Goal: Obtain resource: Download file/media

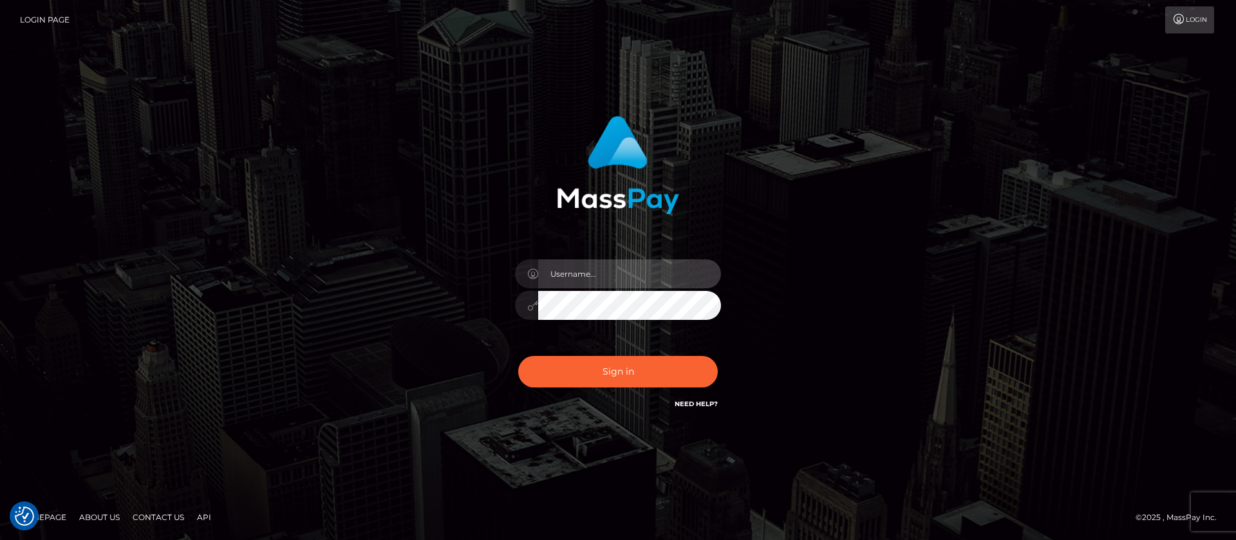
click at [564, 270] on input "text" at bounding box center [629, 273] width 183 height 29
type input "APteam.medley"
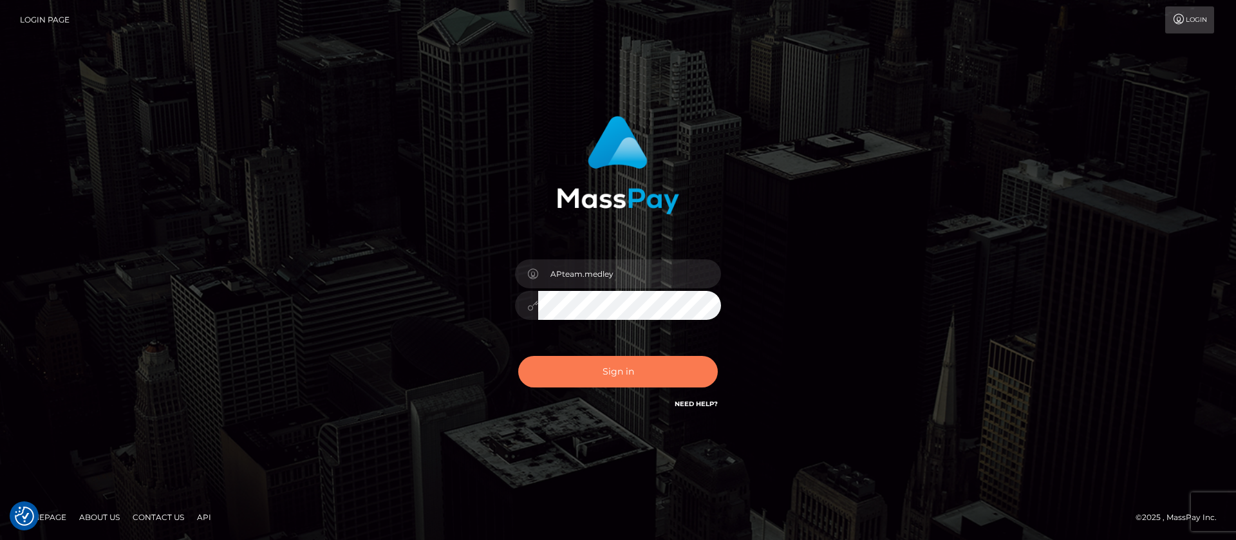
click at [615, 366] on button "Sign in" at bounding box center [618, 372] width 200 height 32
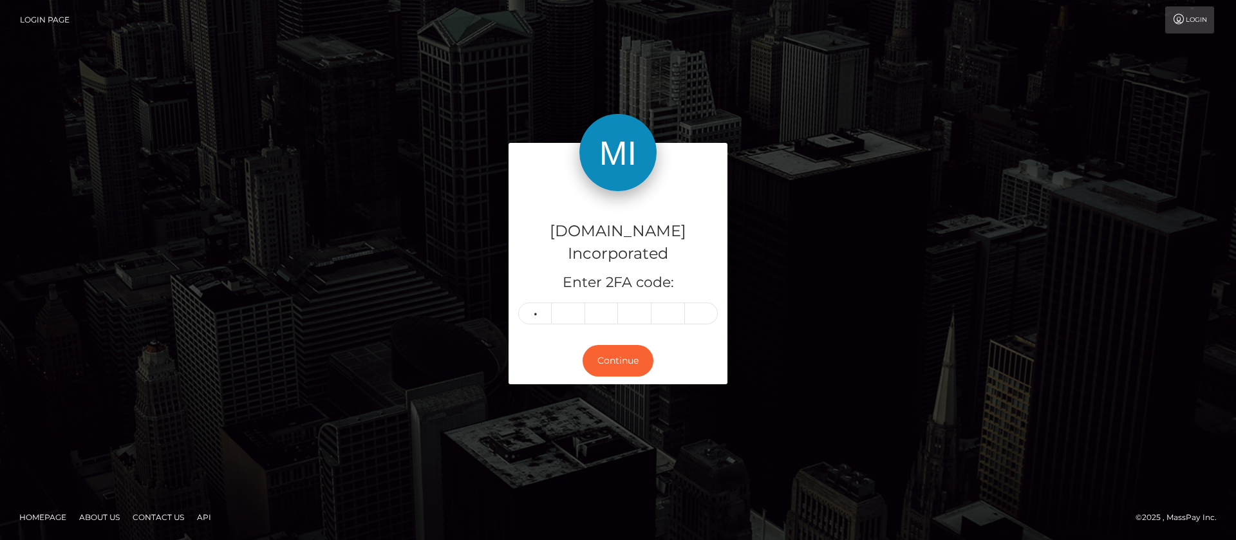
type input "1"
type input "2"
type input "4"
type input "3"
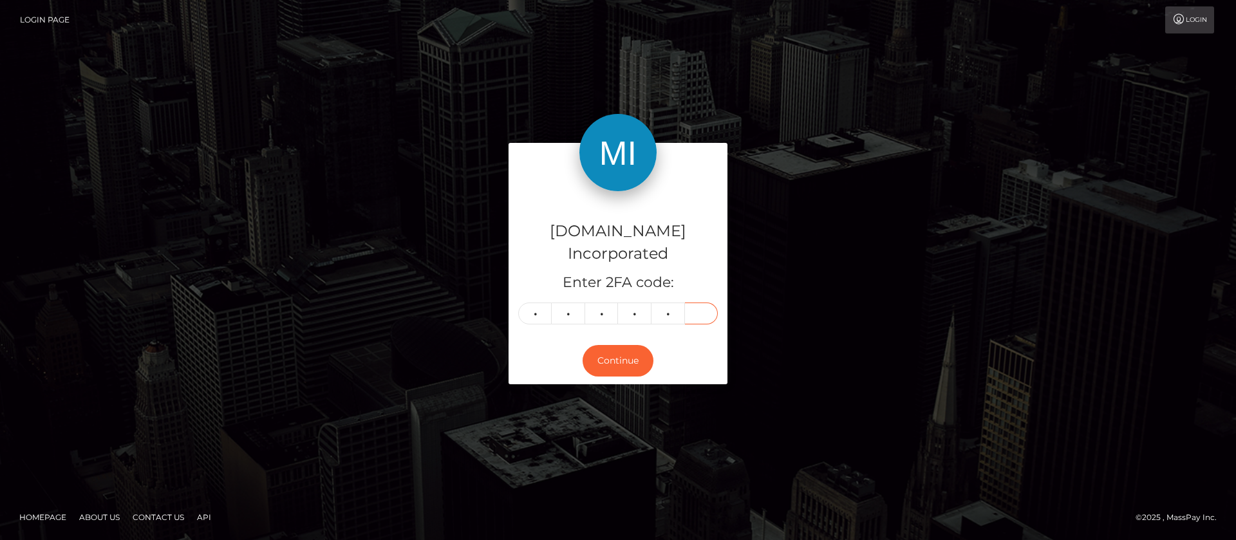
type input "1"
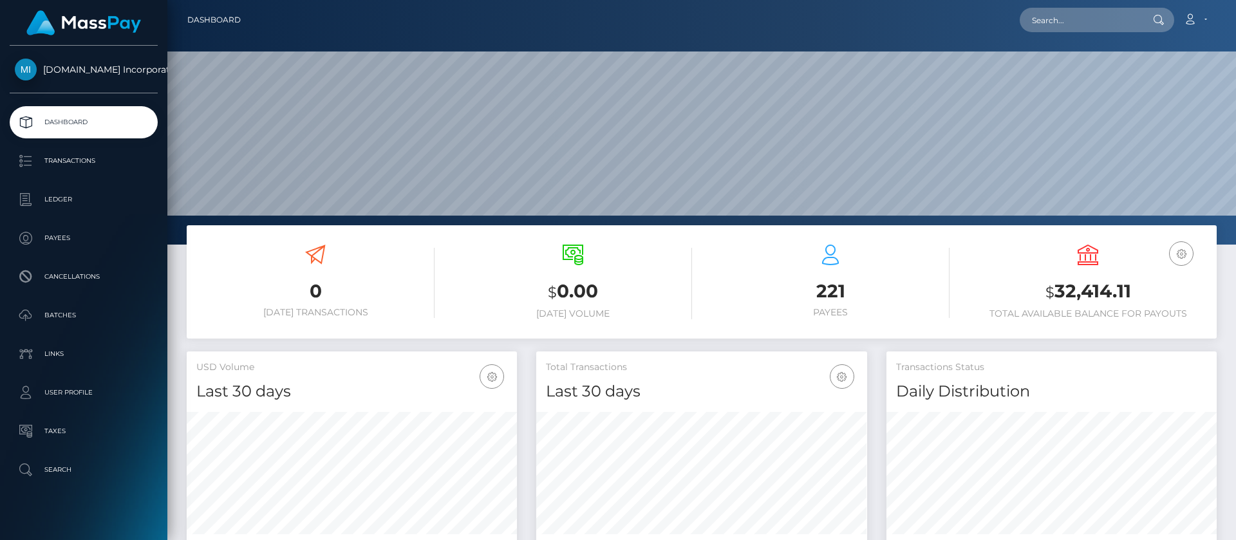
scroll to position [230, 331]
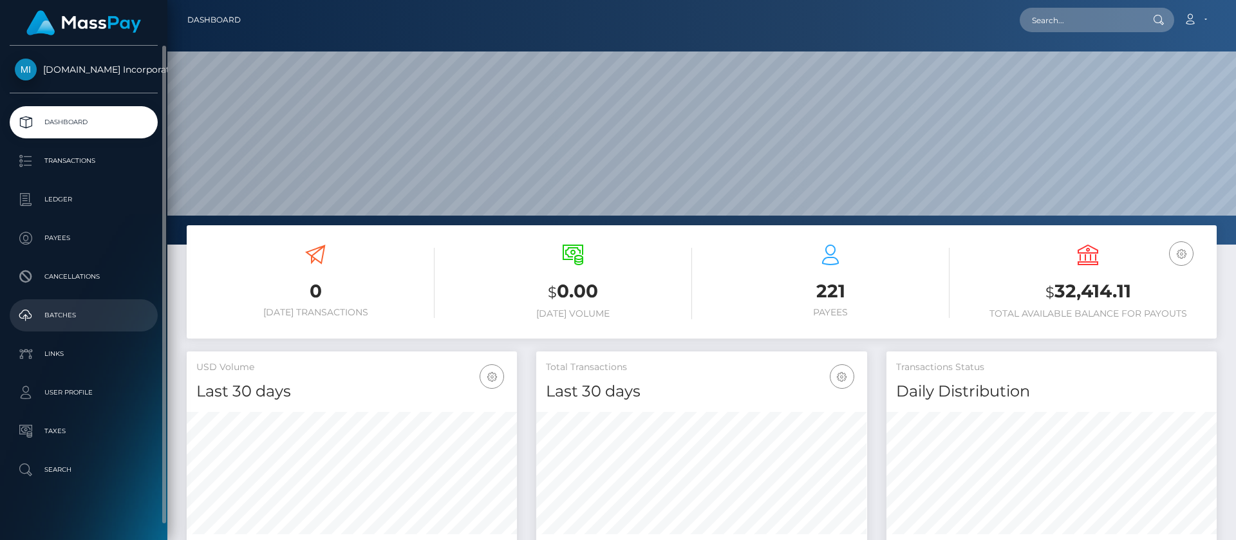
click at [60, 317] on p "Batches" at bounding box center [84, 315] width 138 height 19
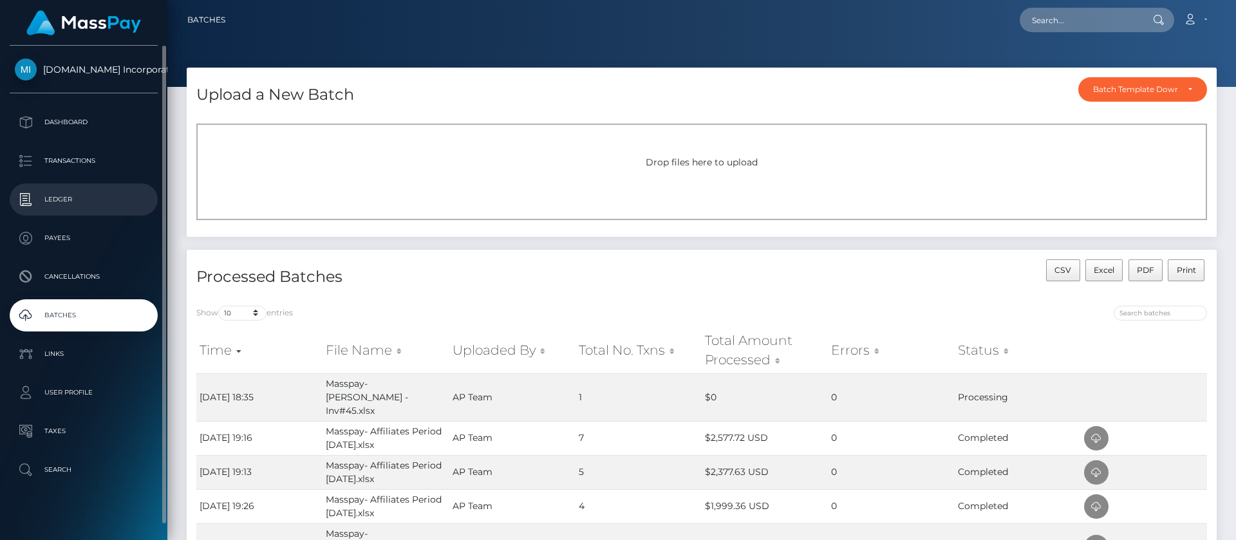
click at [60, 198] on p "Ledger" at bounding box center [84, 199] width 138 height 19
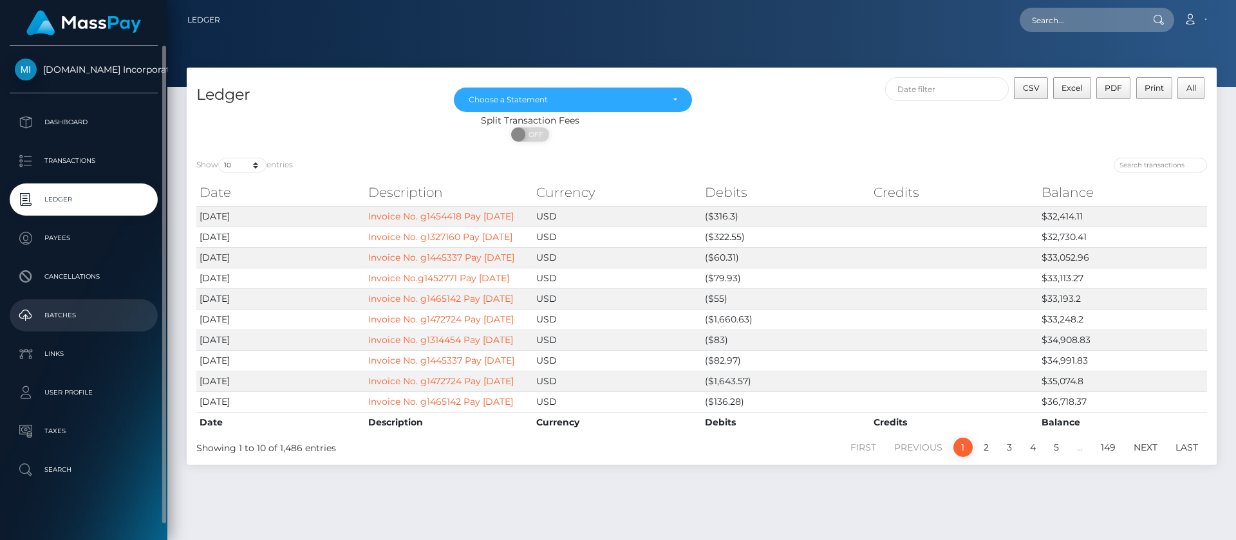
click at [74, 313] on p "Batches" at bounding box center [84, 315] width 138 height 19
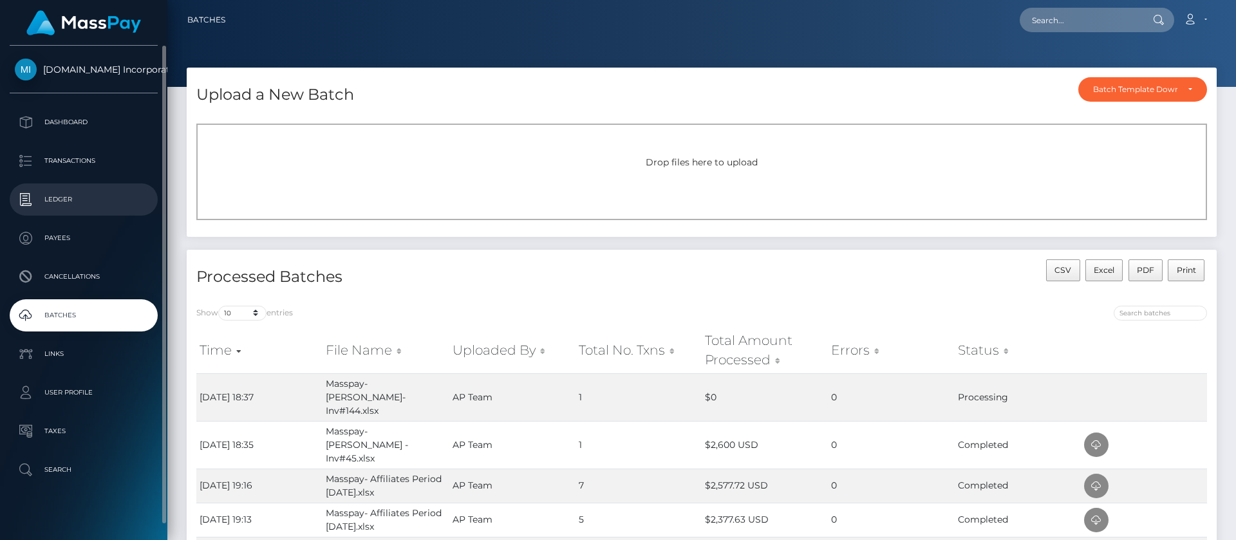
click at [68, 201] on p "Ledger" at bounding box center [84, 199] width 138 height 19
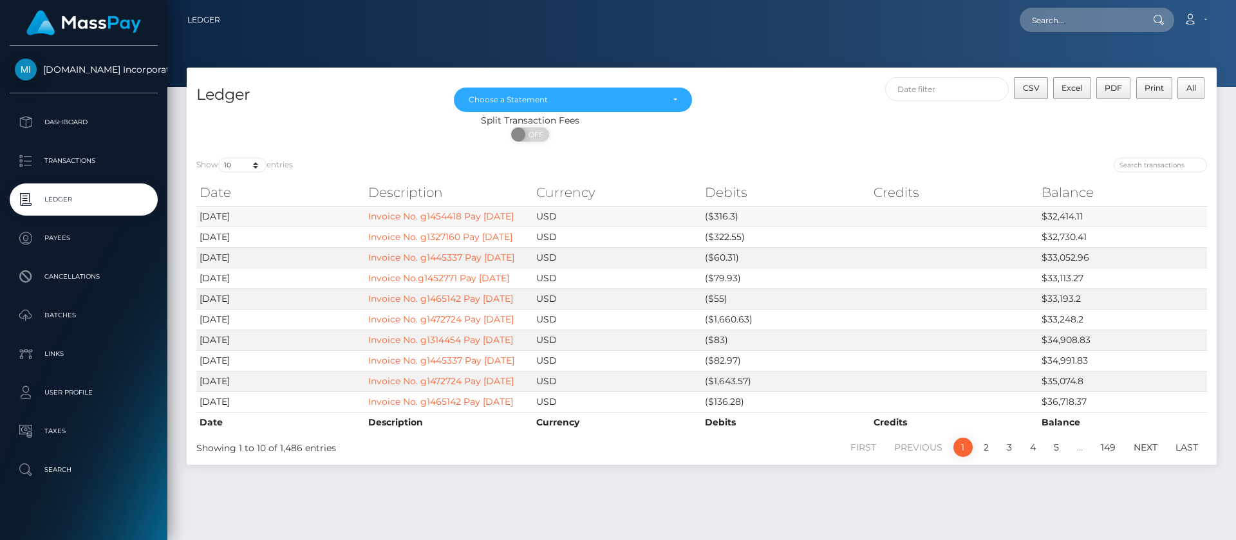
click at [1055, 222] on td "$32,414.11" at bounding box center [1122, 216] width 169 height 21
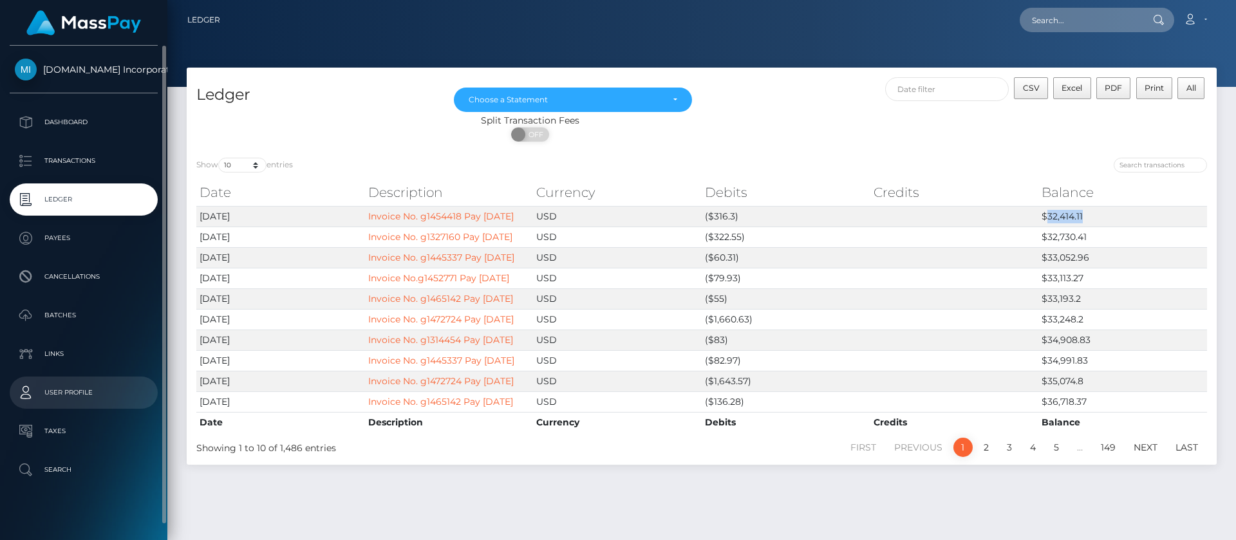
copy td "32,414.11"
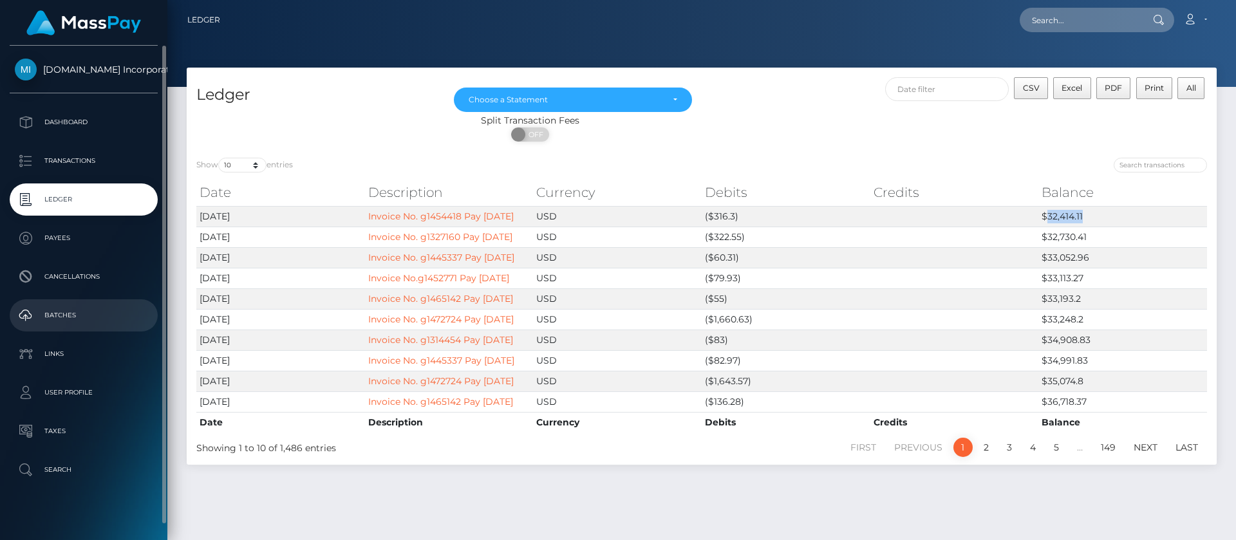
click at [70, 313] on p "Batches" at bounding box center [84, 315] width 138 height 19
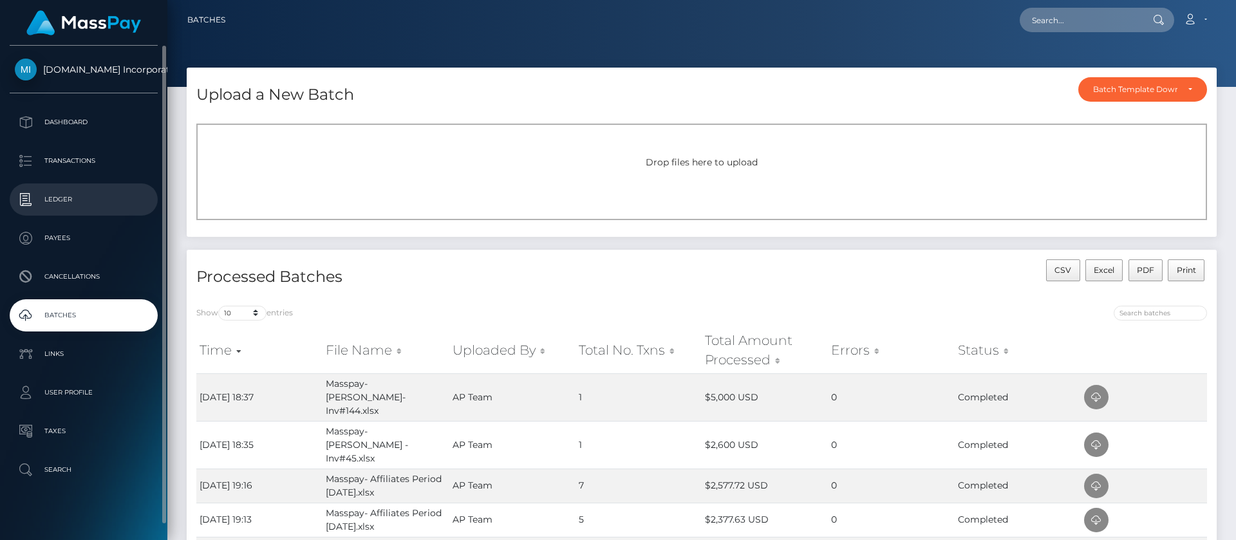
click at [72, 203] on p "Ledger" at bounding box center [84, 199] width 138 height 19
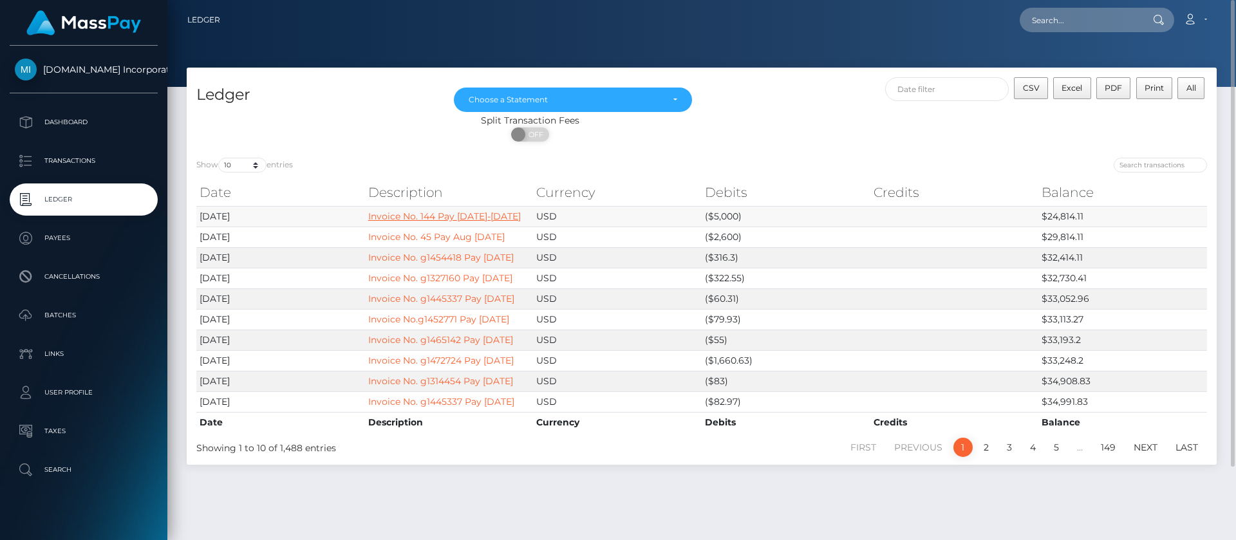
click at [422, 215] on link "Invoice No. 144 Pay Aug 16-31 2025" at bounding box center [444, 216] width 153 height 12
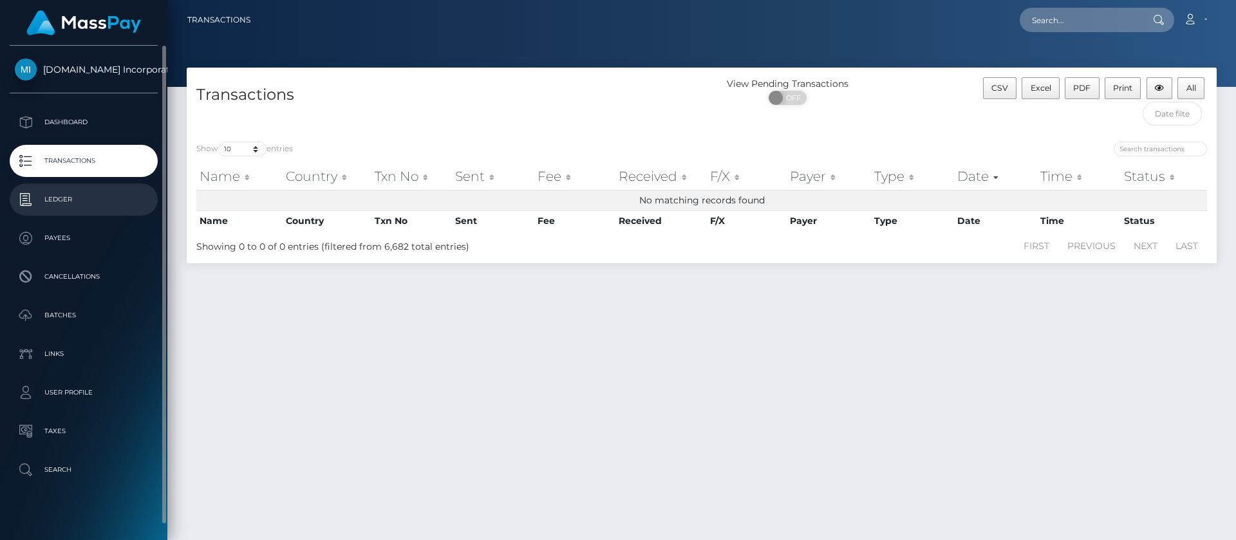
click at [66, 203] on p "Ledger" at bounding box center [84, 199] width 138 height 19
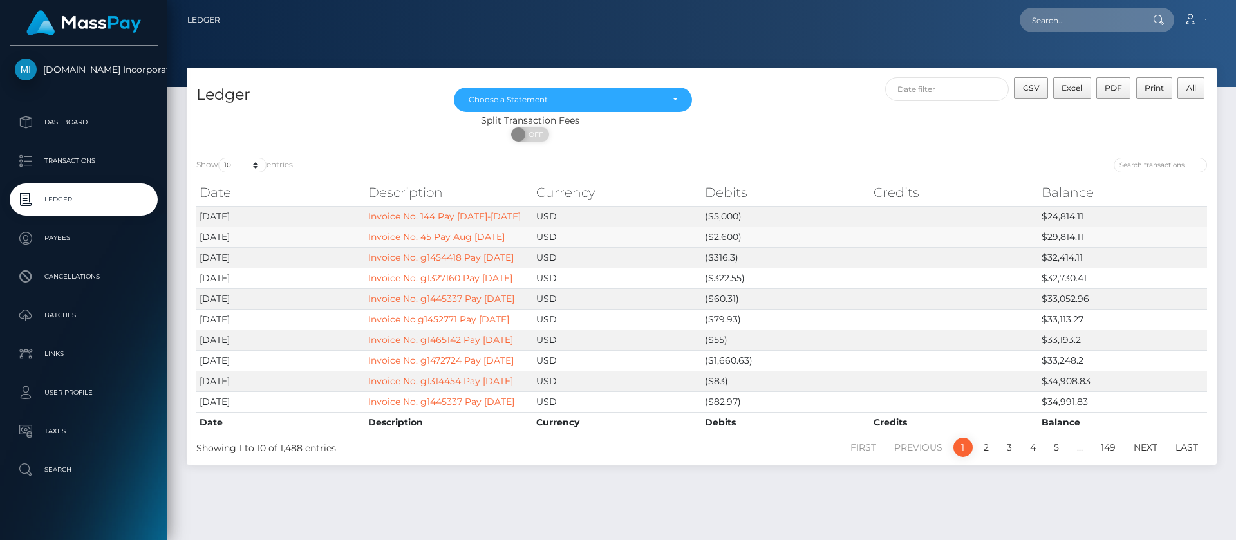
click at [481, 241] on link "Invoice No. 45 Pay Aug 01-31-2025" at bounding box center [436, 237] width 136 height 12
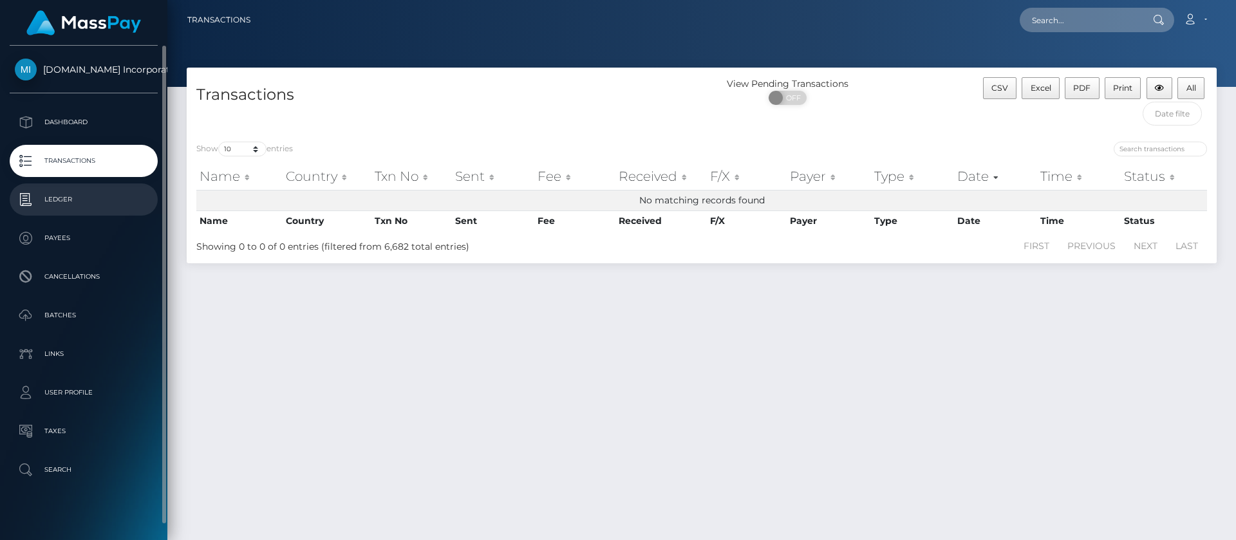
click at [64, 200] on p "Ledger" at bounding box center [84, 199] width 138 height 19
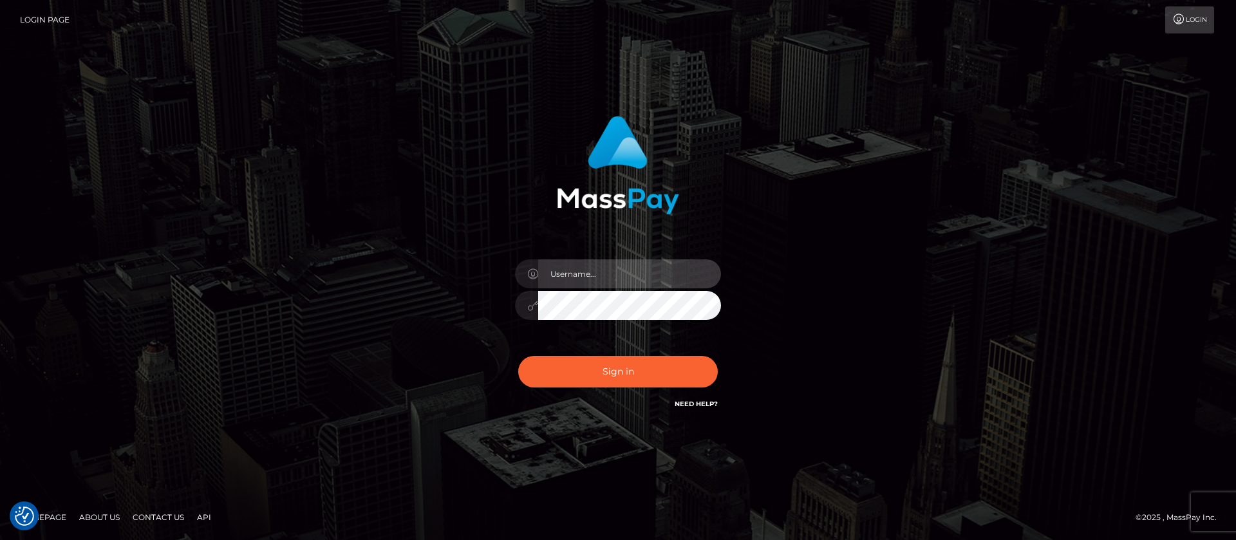
click at [629, 271] on input "text" at bounding box center [629, 273] width 183 height 29
type input "APteam"
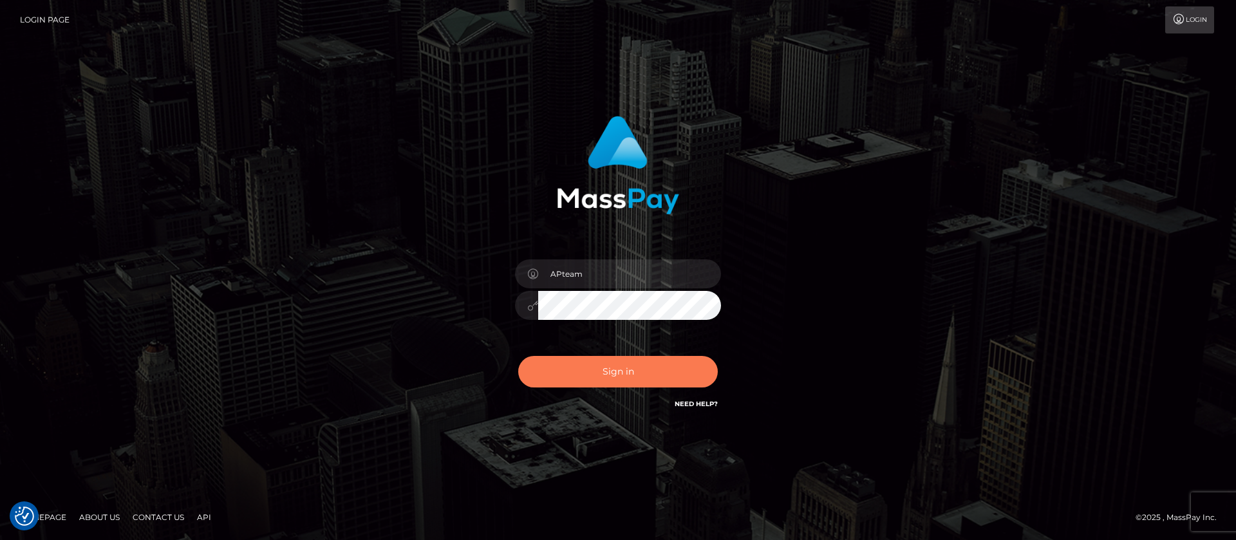
click at [610, 366] on button "Sign in" at bounding box center [618, 372] width 200 height 32
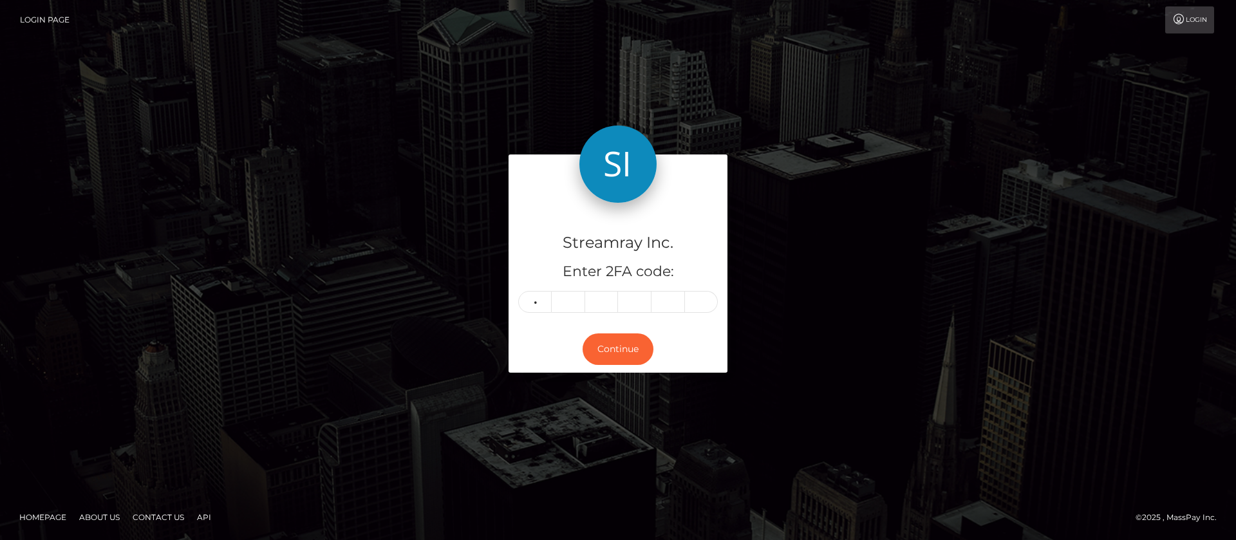
type input "5"
type input "7"
type input "9"
type input "8"
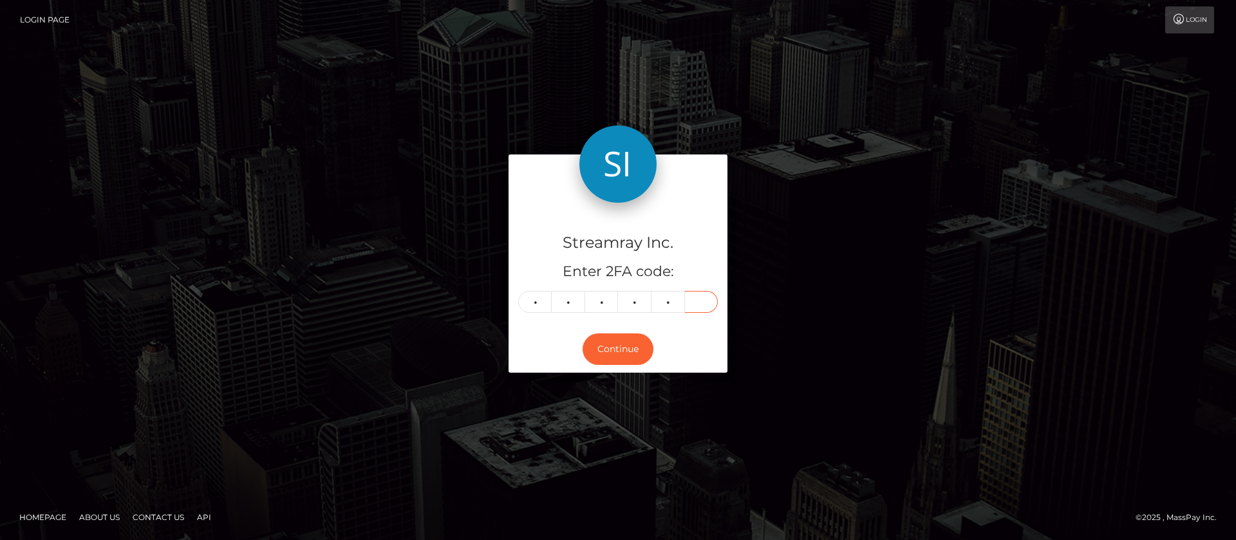
type input "3"
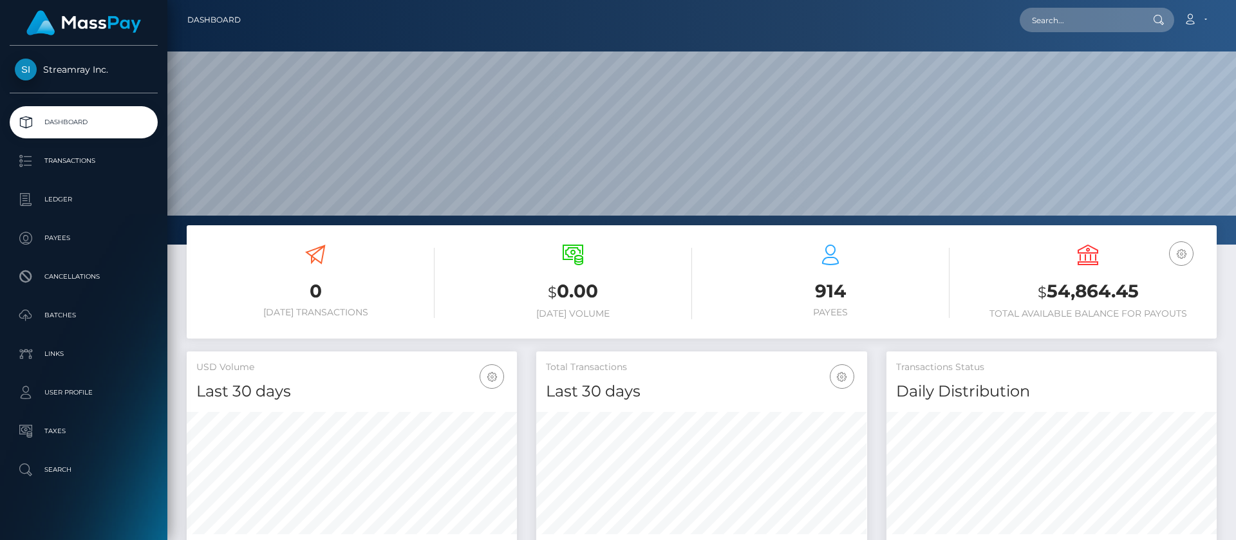
scroll to position [230, 331]
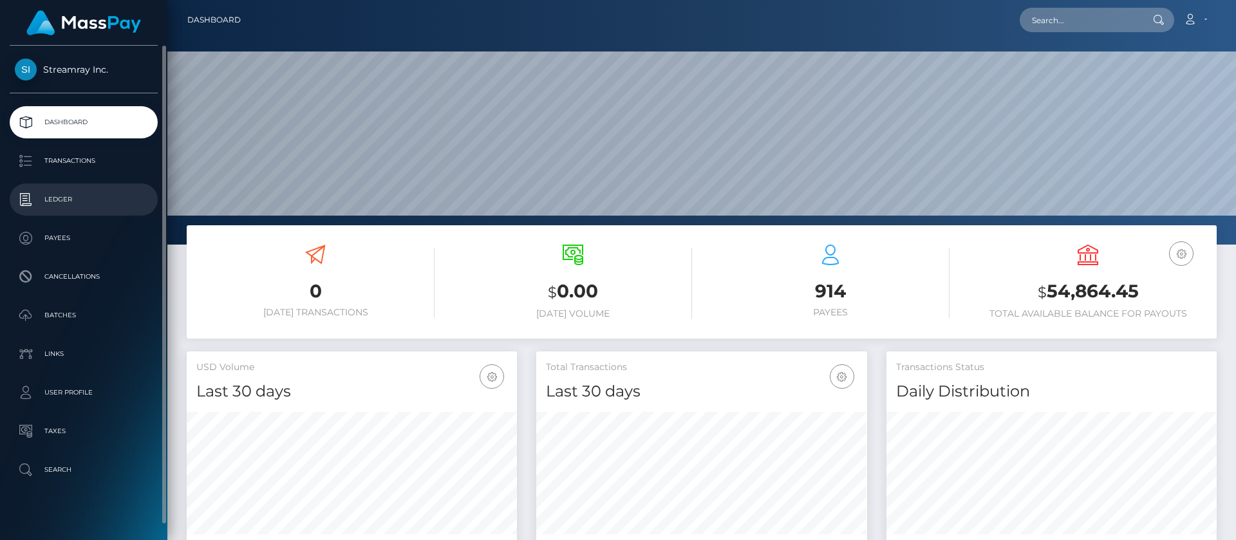
click at [72, 202] on p "Ledger" at bounding box center [84, 199] width 138 height 19
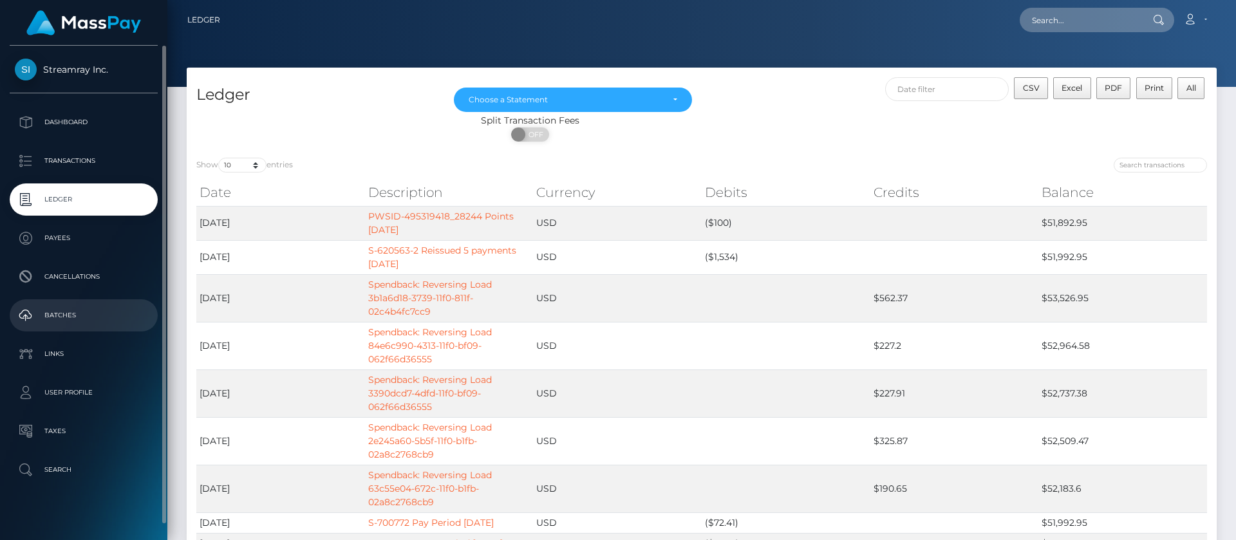
click at [66, 317] on p "Batches" at bounding box center [84, 315] width 138 height 19
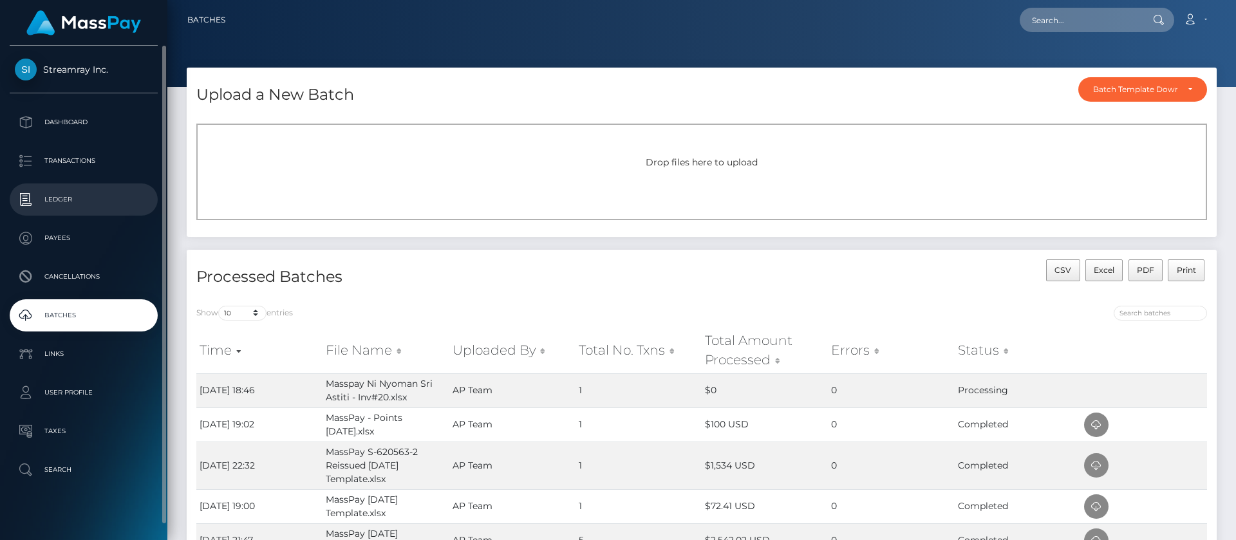
click at [73, 200] on p "Ledger" at bounding box center [84, 199] width 138 height 19
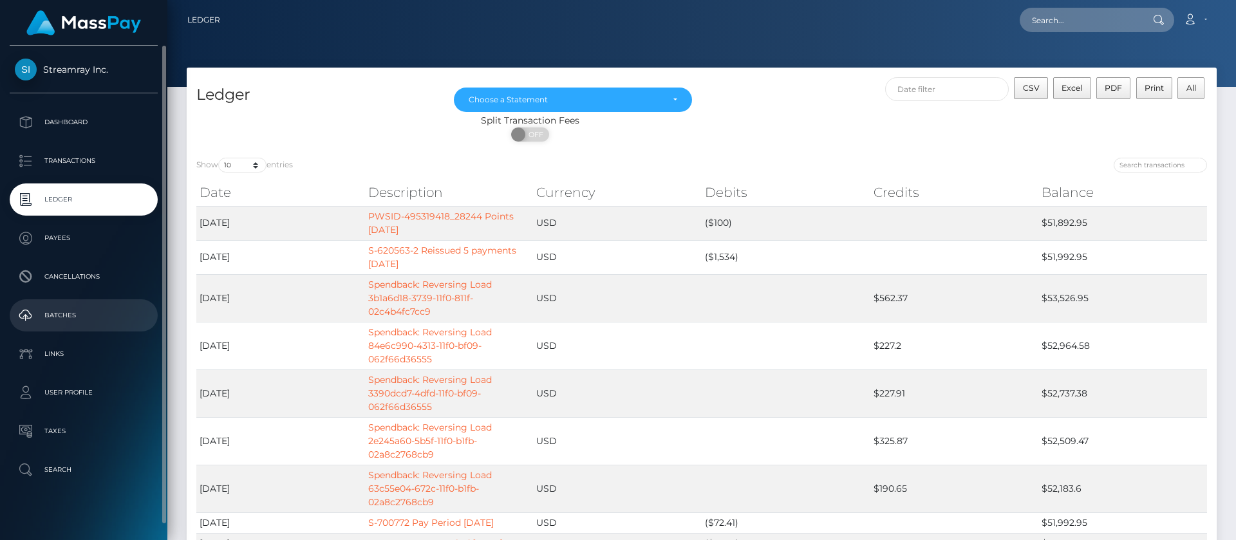
click at [67, 317] on p "Batches" at bounding box center [84, 315] width 138 height 19
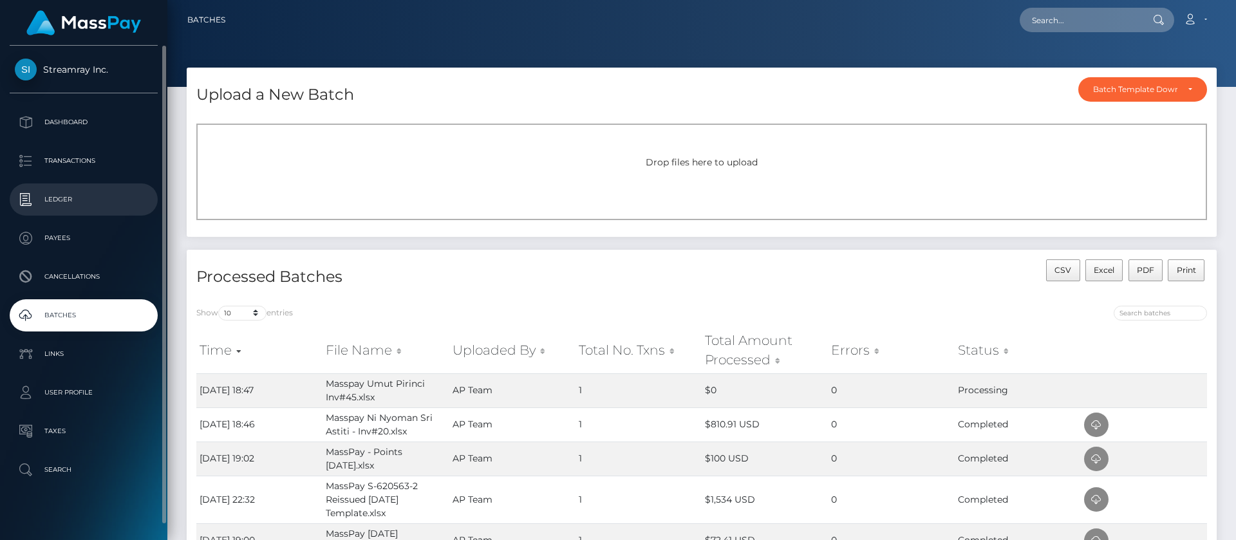
click at [66, 201] on p "Ledger" at bounding box center [84, 199] width 138 height 19
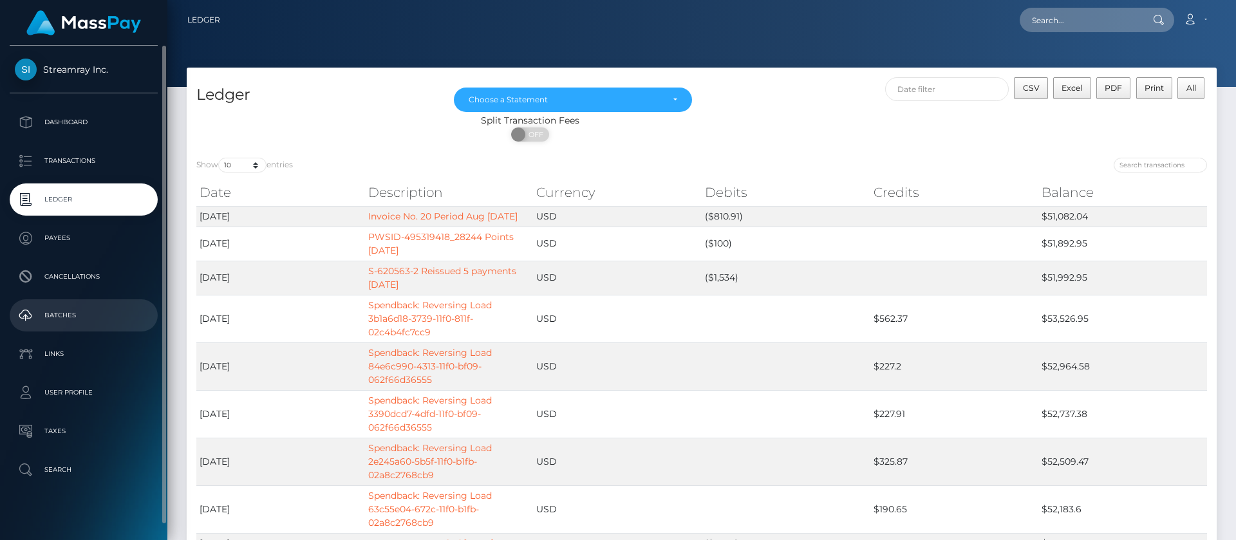
click at [68, 314] on p "Batches" at bounding box center [84, 315] width 138 height 19
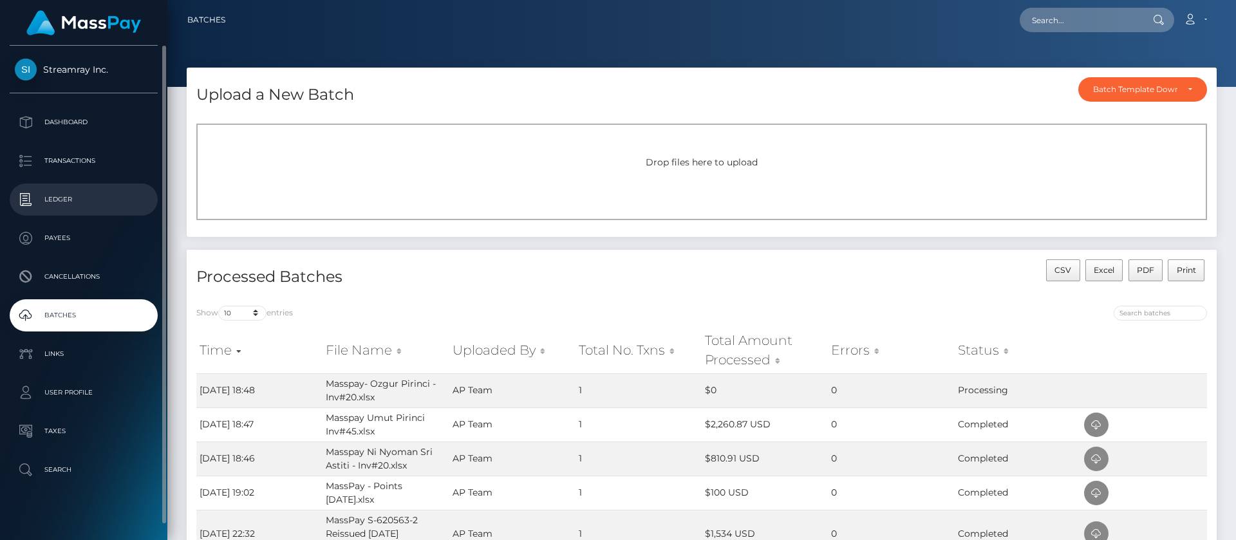
click at [54, 201] on p "Ledger" at bounding box center [84, 199] width 138 height 19
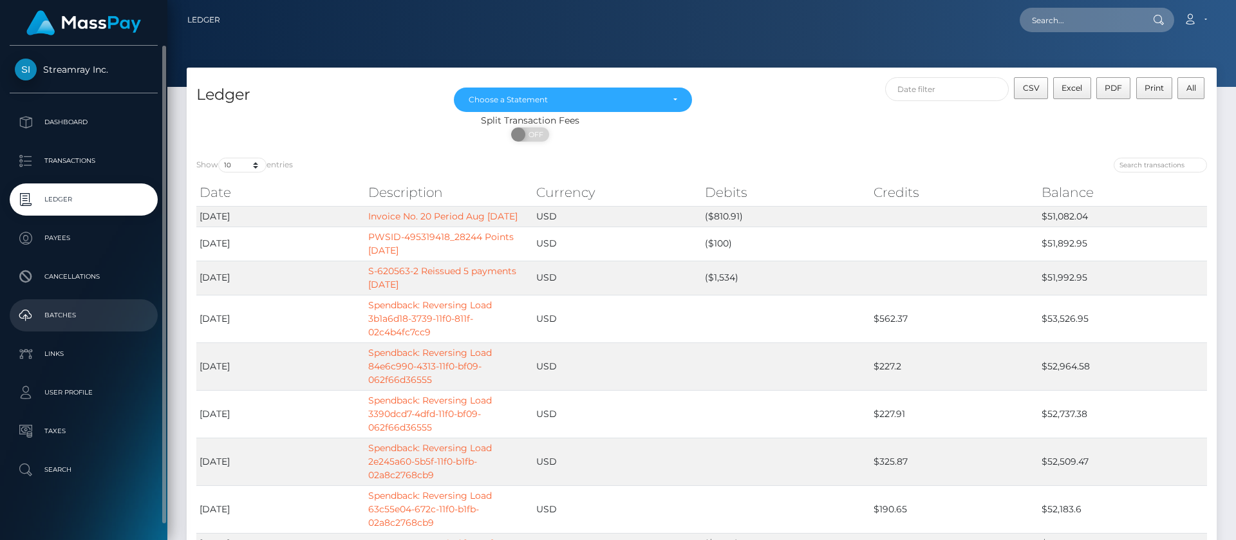
click at [75, 317] on p "Batches" at bounding box center [84, 315] width 138 height 19
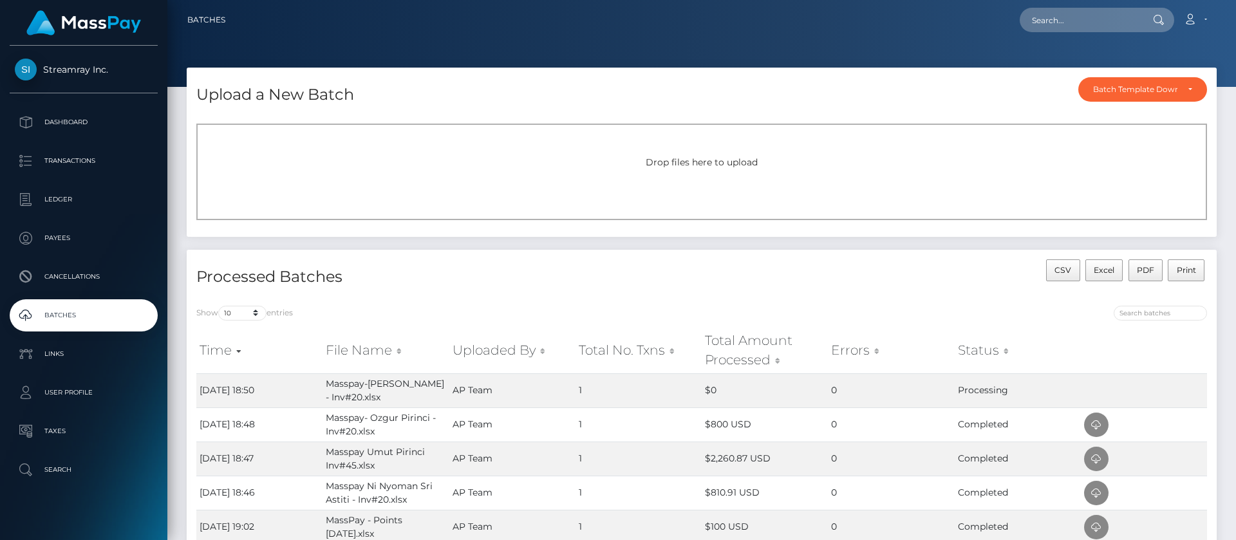
click at [64, 203] on p "Ledger" at bounding box center [84, 199] width 138 height 19
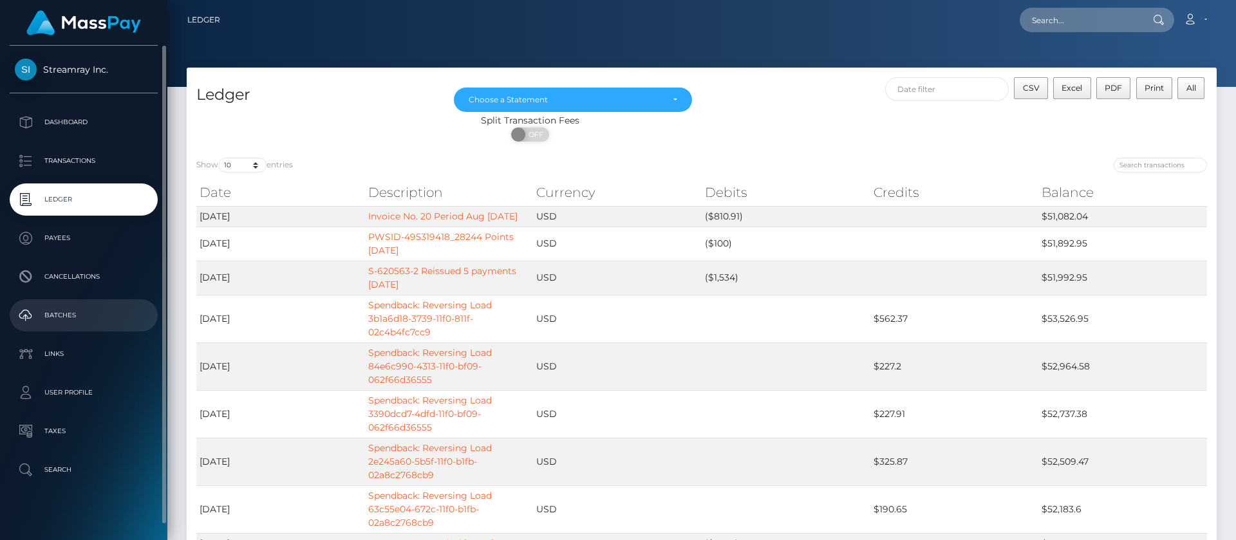
click at [67, 317] on p "Batches" at bounding box center [84, 315] width 138 height 19
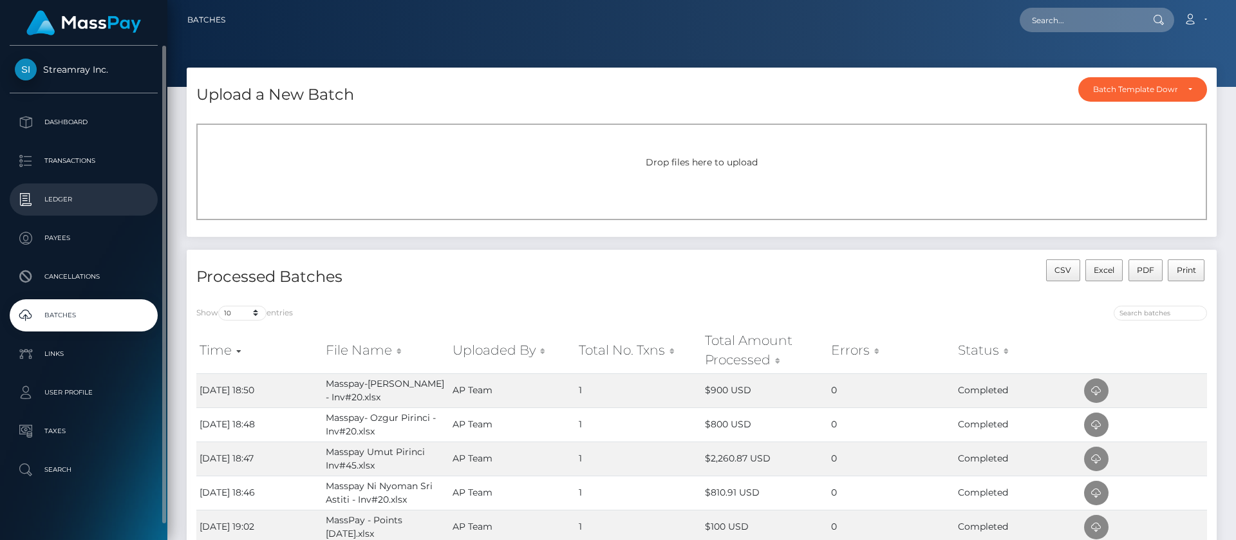
click at [58, 200] on p "Ledger" at bounding box center [84, 199] width 138 height 19
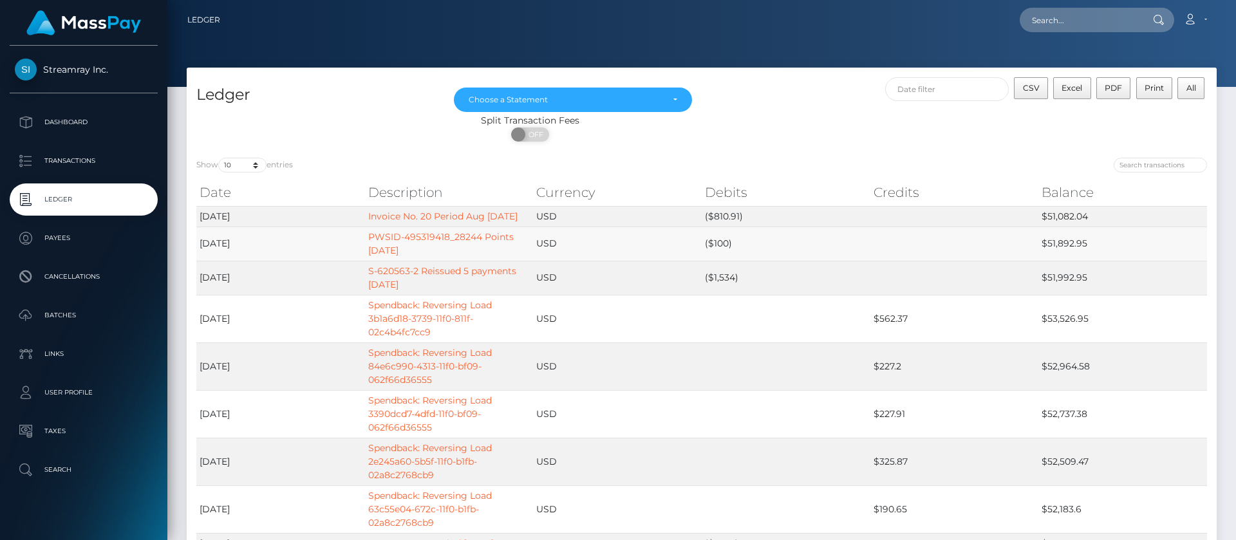
click at [1065, 256] on td "$51,892.95" at bounding box center [1122, 244] width 169 height 34
copy td "51,892.95"
click at [1196, 18] on link "Account" at bounding box center [1195, 19] width 38 height 27
click at [1131, 89] on link "Logout" at bounding box center [1164, 83] width 103 height 24
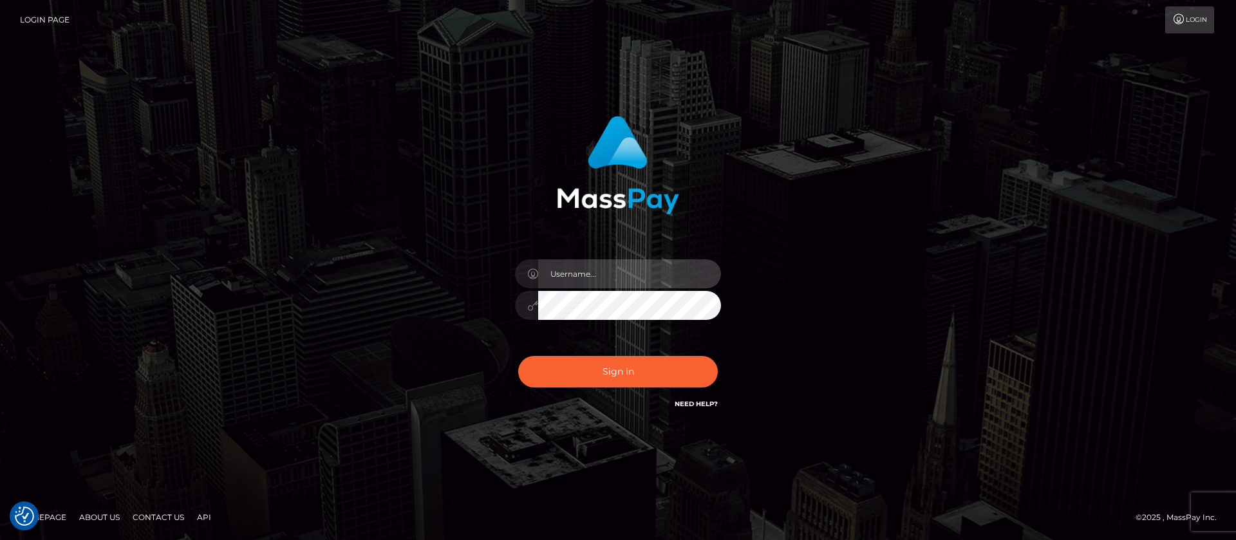
click at [599, 264] on input "text" at bounding box center [629, 273] width 183 height 29
type input "APteam.medley"
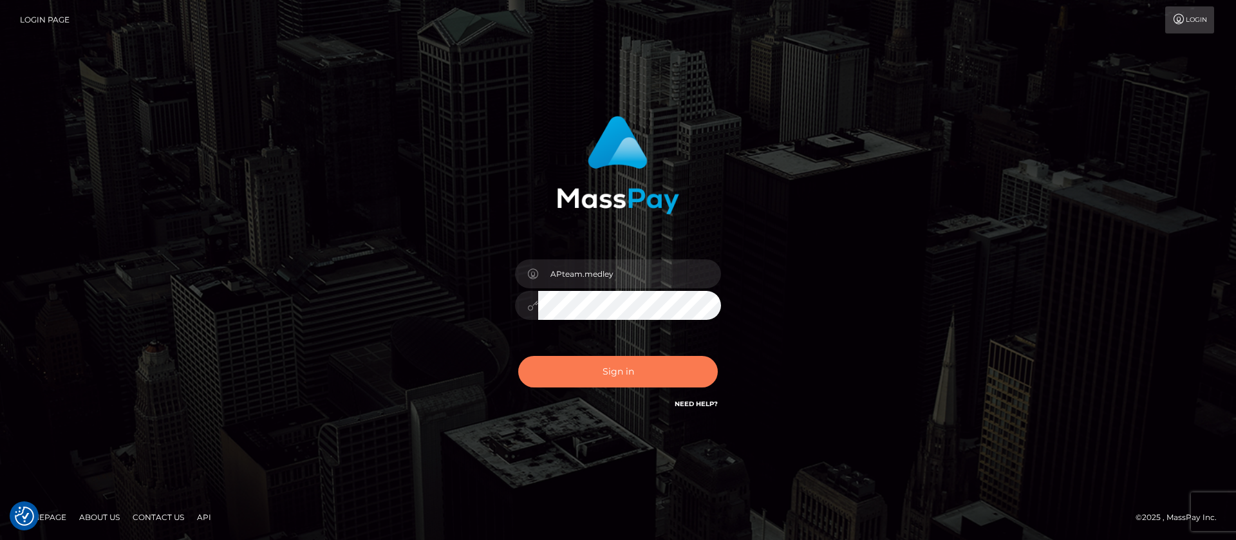
click at [607, 371] on button "Sign in" at bounding box center [618, 372] width 200 height 32
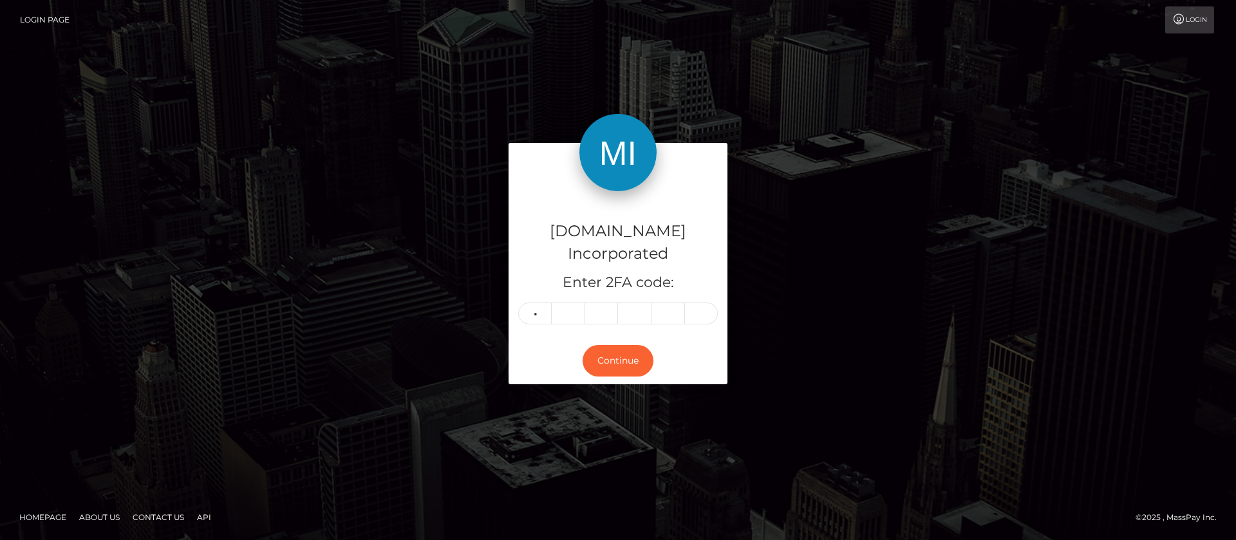
type input "6"
type input "3"
type input "2"
type input "4"
type input "3"
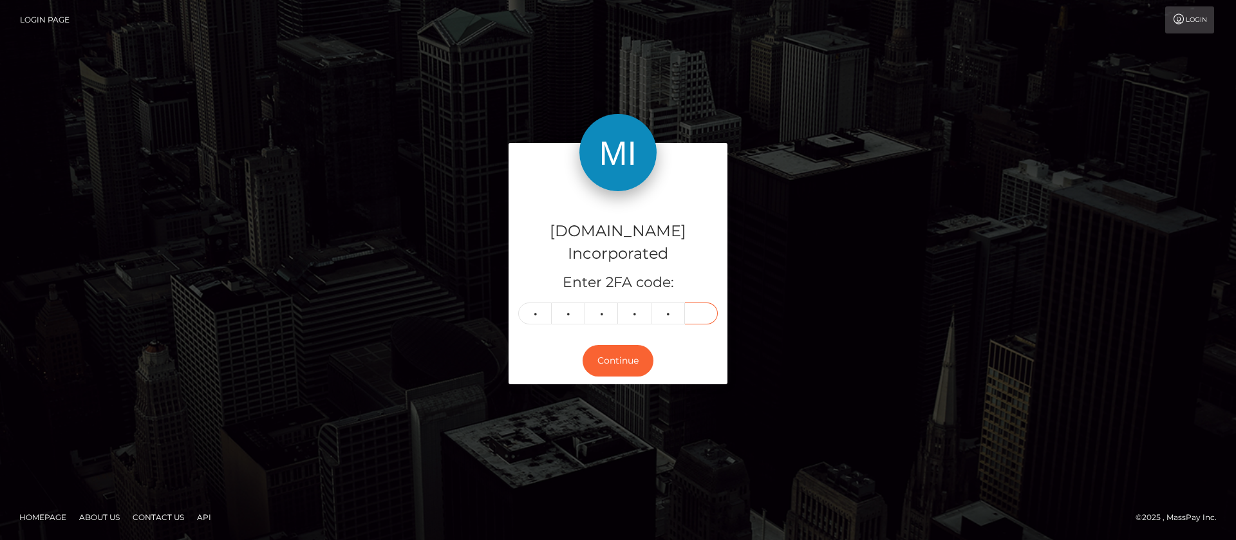
type input "6"
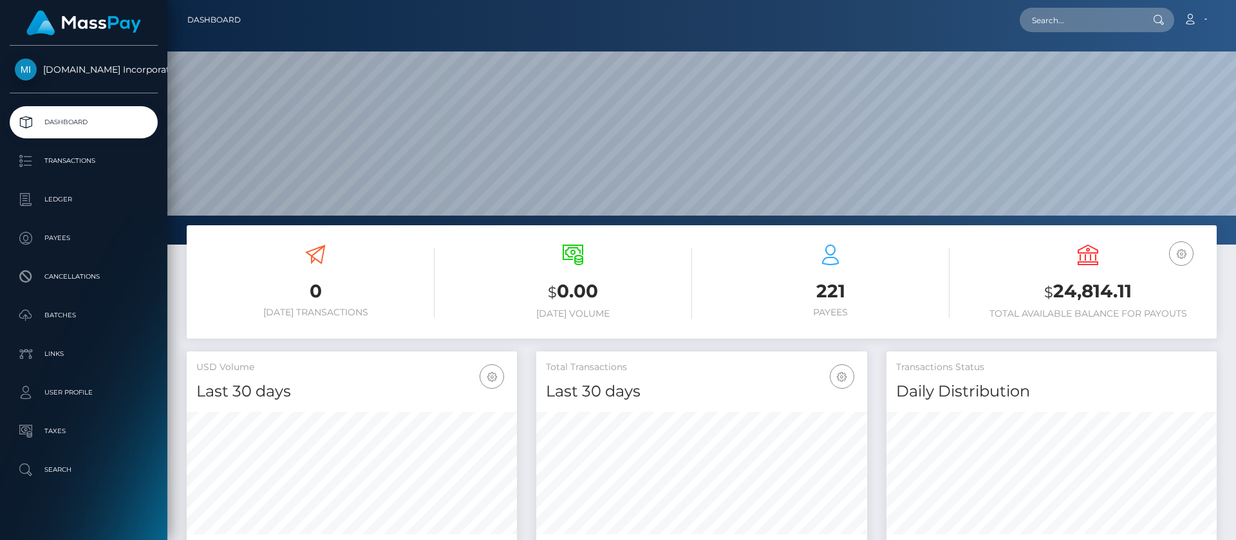
scroll to position [230, 331]
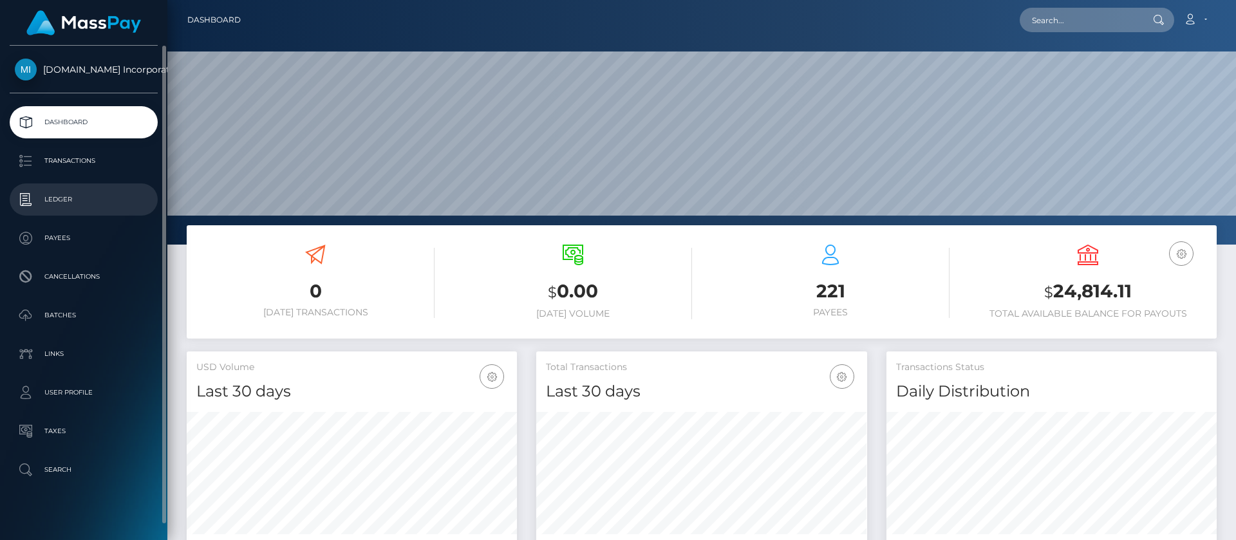
click at [73, 200] on p "Ledger" at bounding box center [84, 199] width 138 height 19
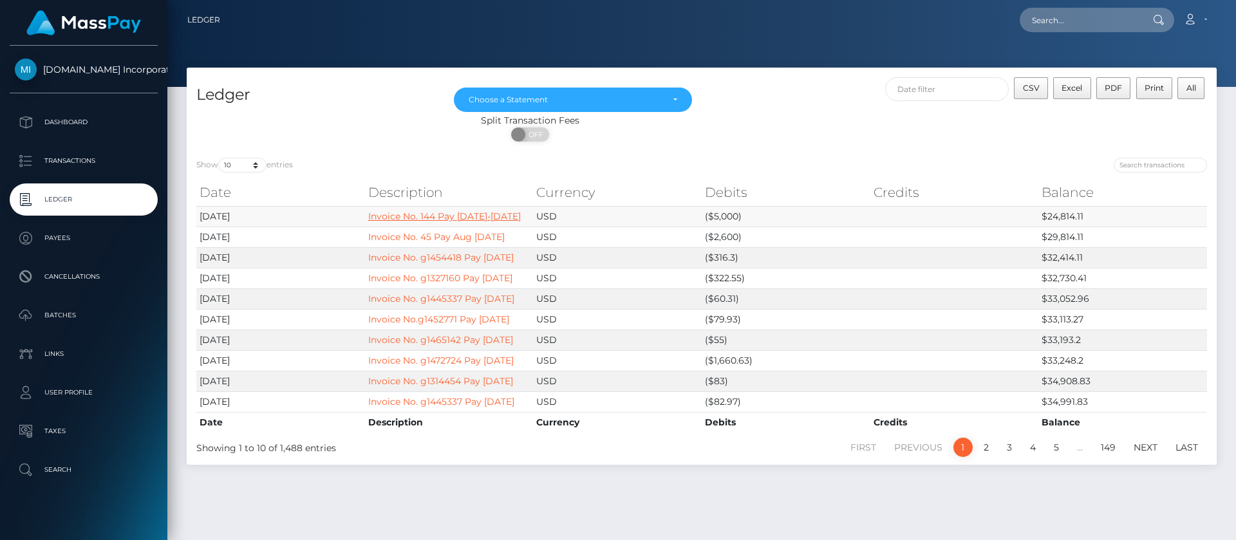
click at [426, 218] on link "Invoice No. 144 Pay Aug 16-31 2025" at bounding box center [444, 216] width 153 height 12
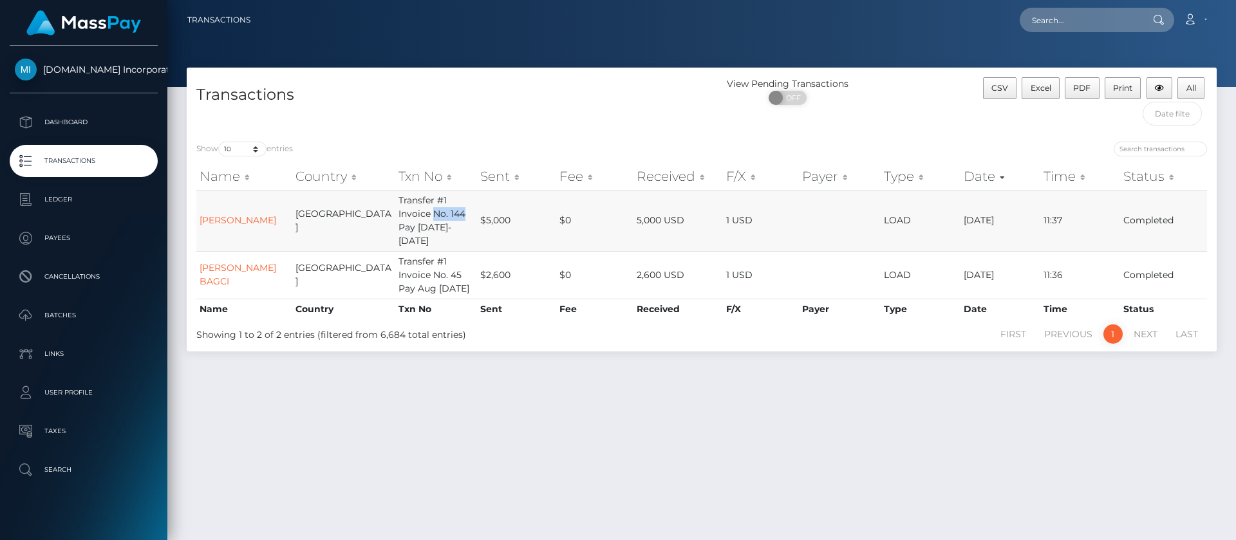
drag, startPoint x: 440, startPoint y: 216, endPoint x: 409, endPoint y: 218, distance: 31.0
click at [409, 218] on td "Transfer #1 Invoice No. 144 Pay [DATE]-[DATE]" at bounding box center [436, 220] width 82 height 61
copy td "No. 144"
click at [1138, 146] on input "search" at bounding box center [1159, 149] width 93 height 15
paste input "No. 144"
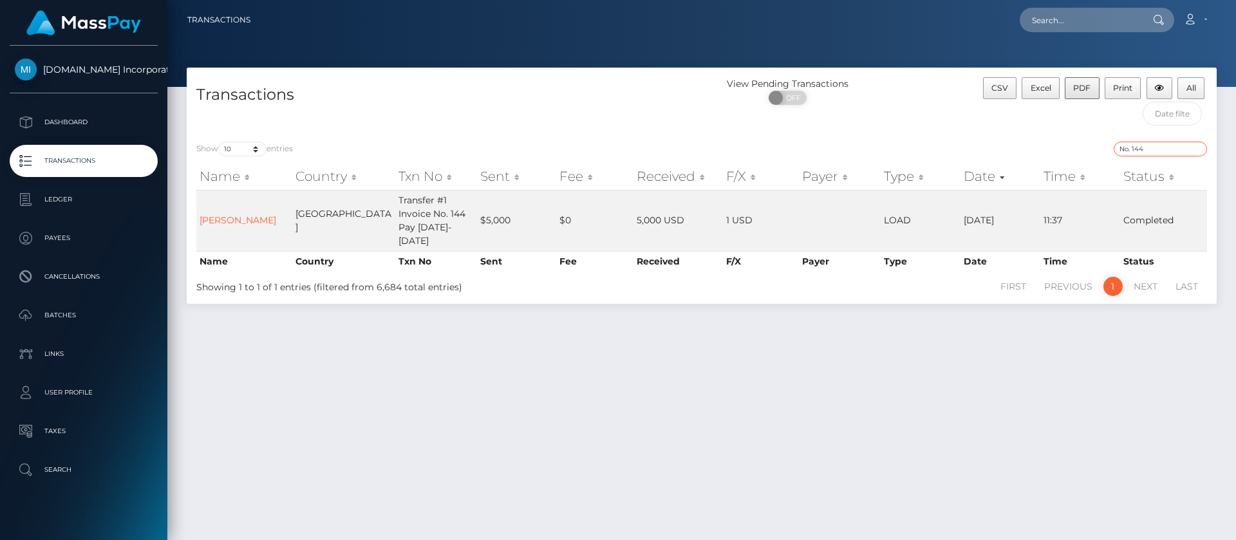
type input "No. 144"
click at [1086, 88] on span "PDF" at bounding box center [1081, 88] width 17 height 10
click at [1198, 152] on input "No. 144" at bounding box center [1159, 149] width 93 height 15
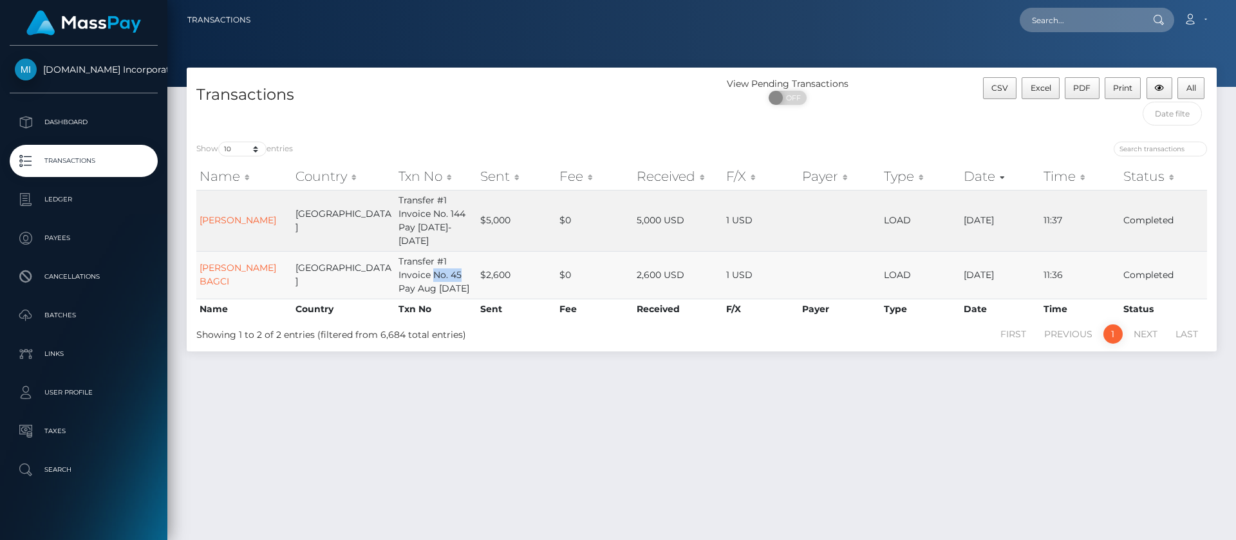
drag, startPoint x: 436, startPoint y: 275, endPoint x: 410, endPoint y: 278, distance: 26.6
click at [410, 278] on td "Transfer #1 Invoice No. 45 Pay Aug 01-31-2025" at bounding box center [436, 275] width 82 height 48
copy td "No. 45"
click at [1145, 146] on input "search" at bounding box center [1159, 149] width 93 height 15
paste input "No. 45"
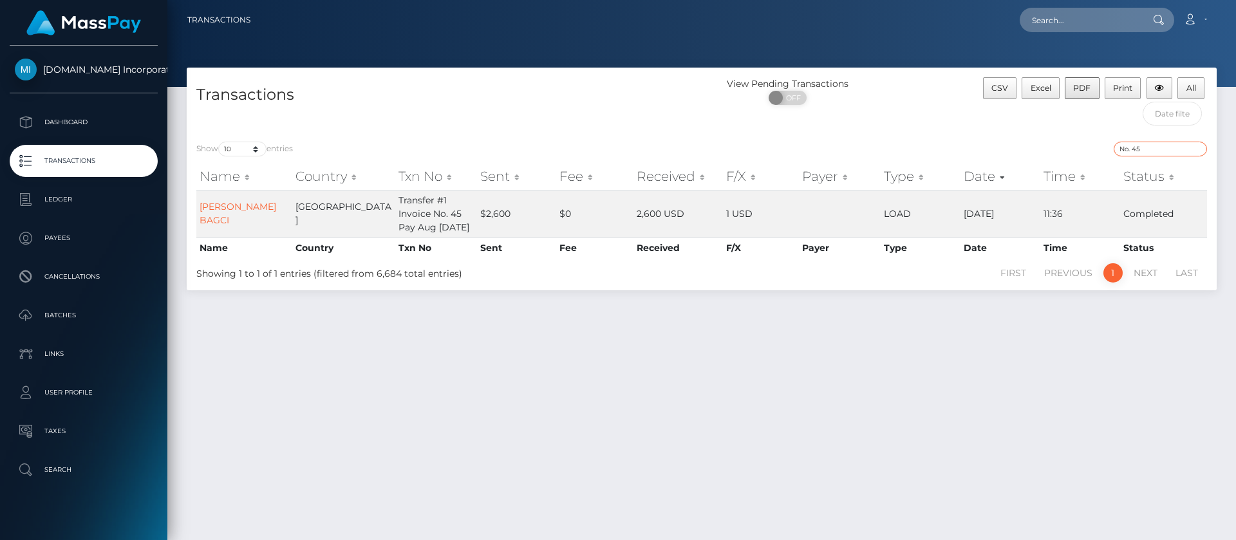
type input "No. 45"
click at [1086, 91] on span "PDF" at bounding box center [1081, 88] width 17 height 10
drag, startPoint x: 1149, startPoint y: 150, endPoint x: 1079, endPoint y: 157, distance: 70.5
click at [1079, 157] on div "No. 45" at bounding box center [959, 151] width 496 height 18
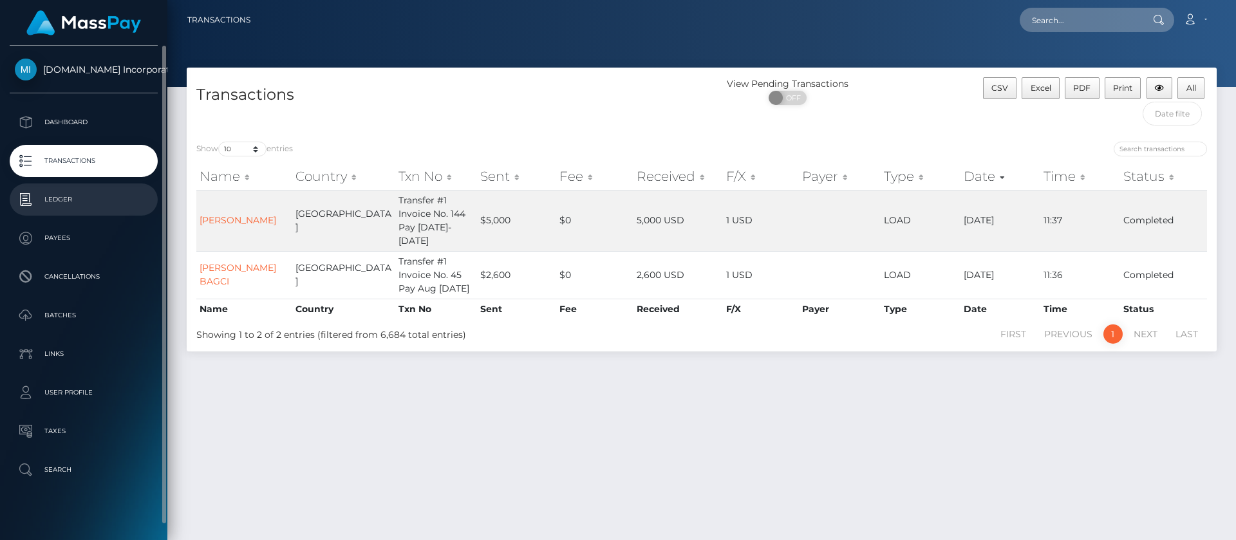
click at [60, 201] on p "Ledger" at bounding box center [84, 199] width 138 height 19
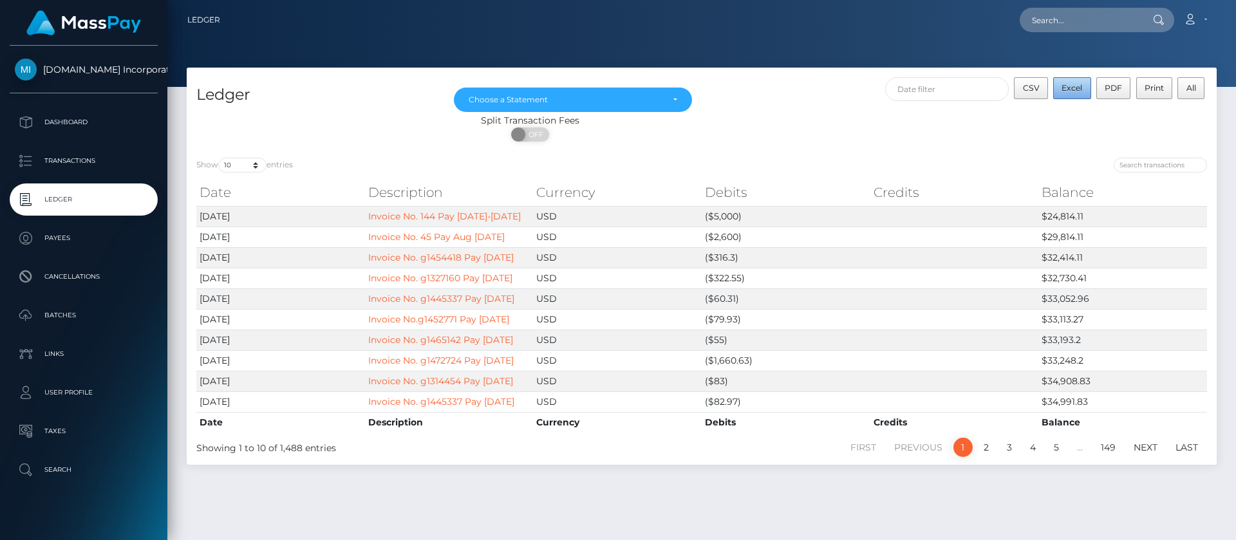
click at [1068, 84] on span "Excel" at bounding box center [1071, 88] width 21 height 10
click at [1196, 17] on link "Account" at bounding box center [1195, 19] width 38 height 27
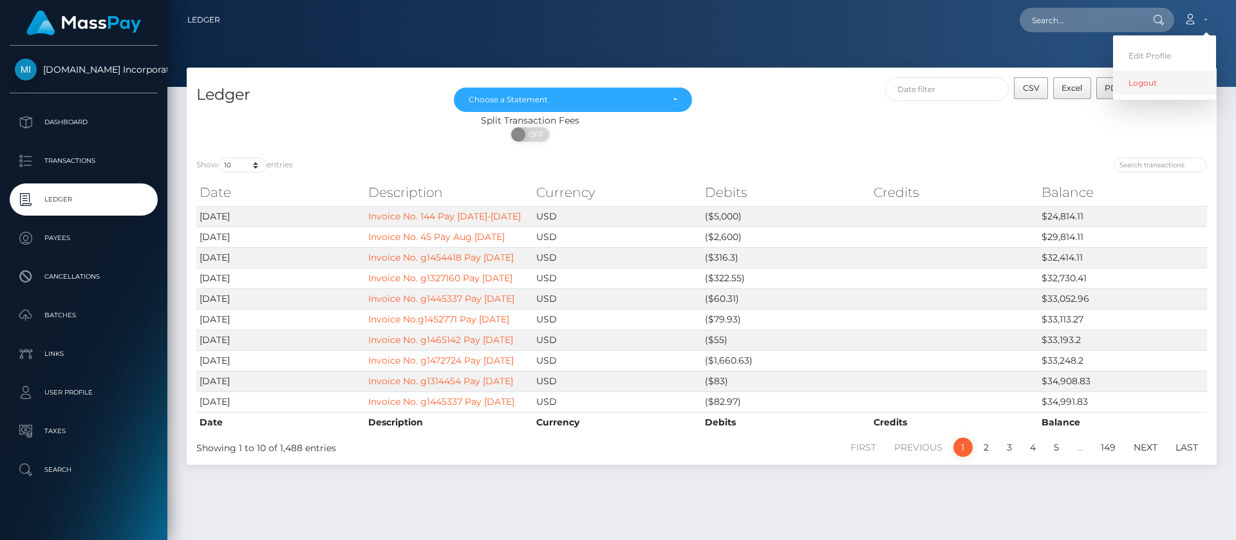
click at [1132, 84] on link "Logout" at bounding box center [1164, 83] width 103 height 24
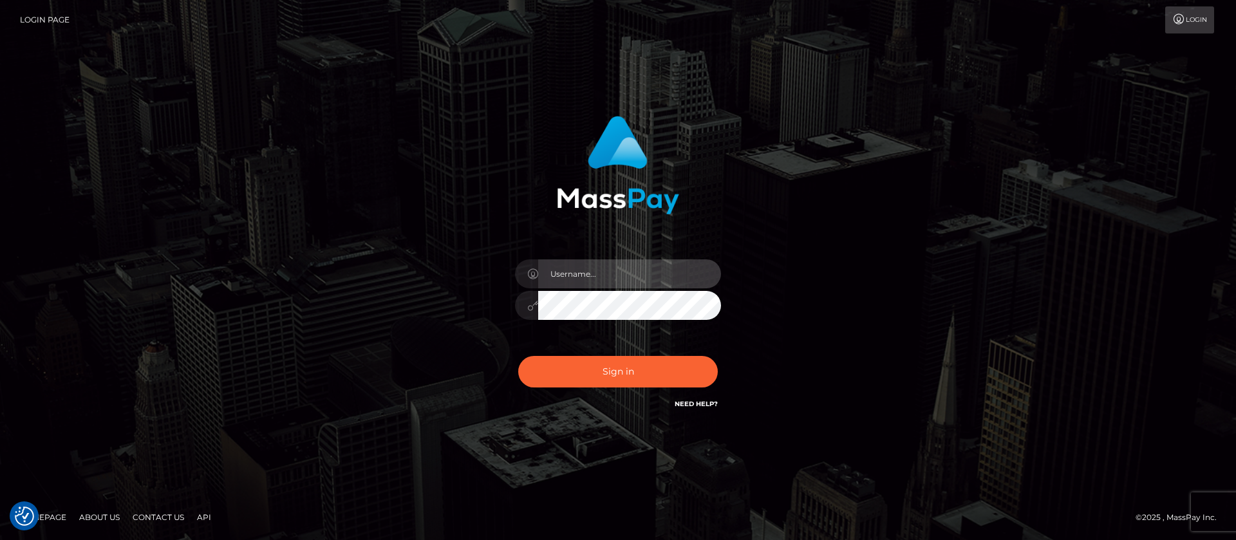
click at [595, 273] on input "text" at bounding box center [629, 273] width 183 height 29
type input "APteam"
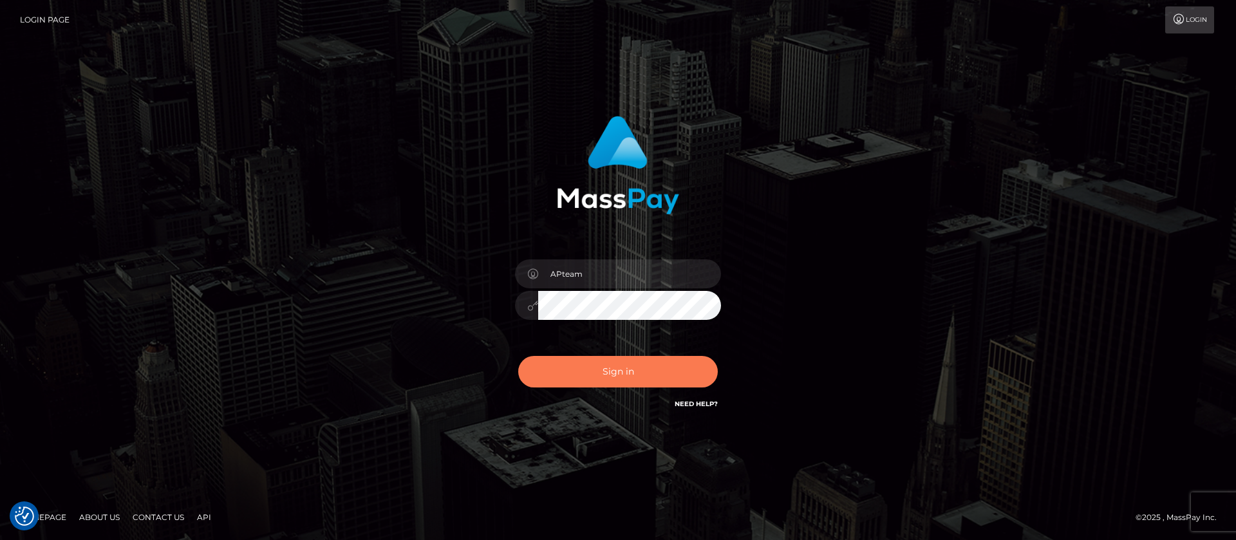
click at [589, 366] on button "Sign in" at bounding box center [618, 372] width 200 height 32
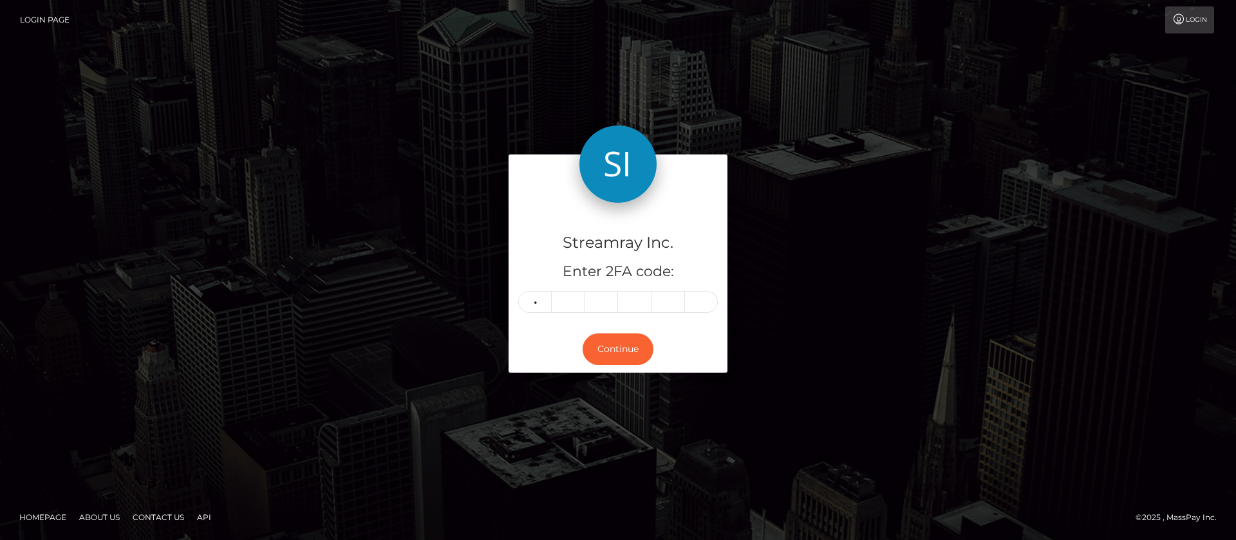
type input "3"
type input "7"
type input "5"
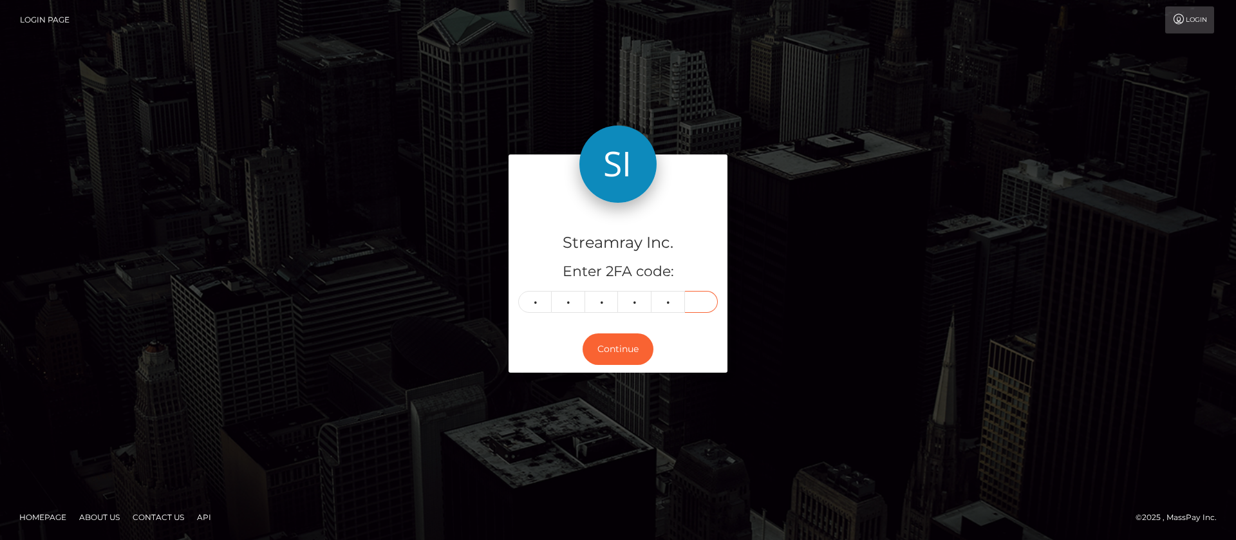
type input "9"
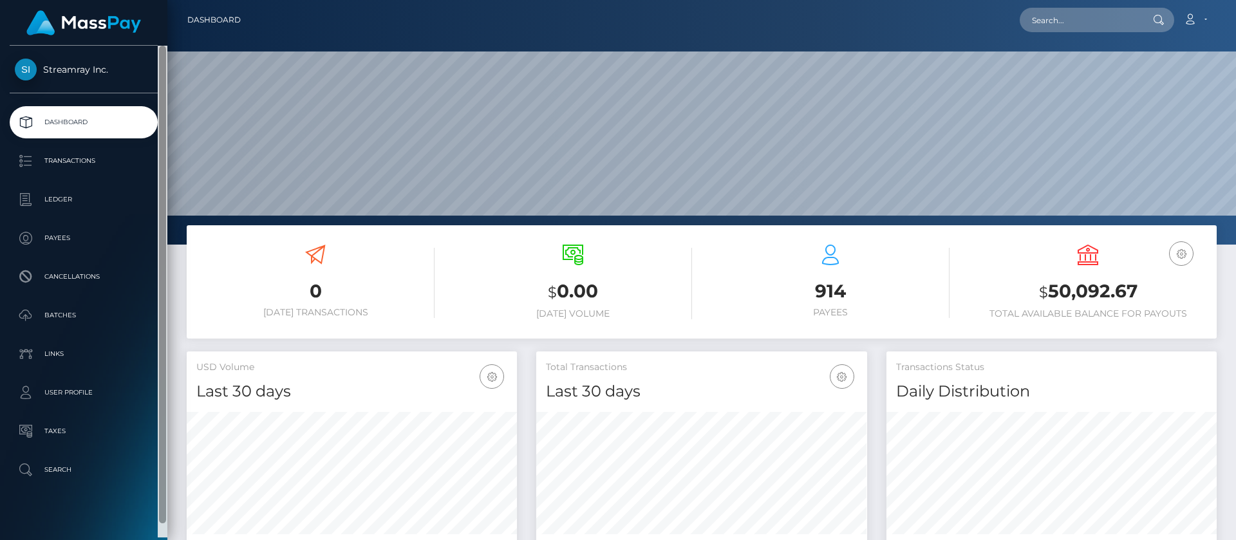
scroll to position [230, 331]
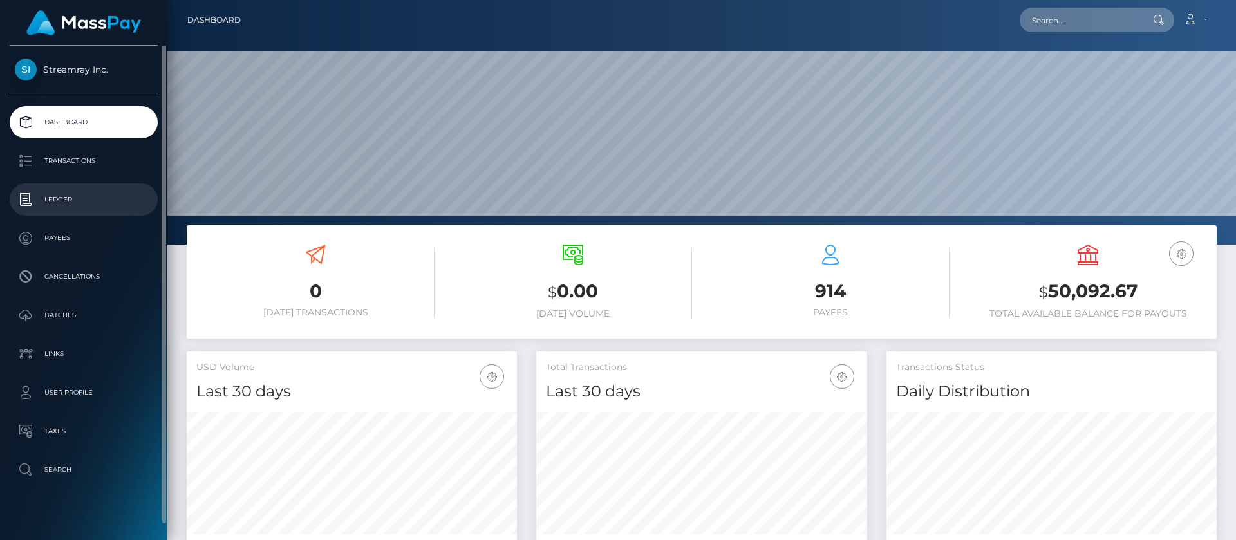
click at [68, 197] on p "Ledger" at bounding box center [84, 199] width 138 height 19
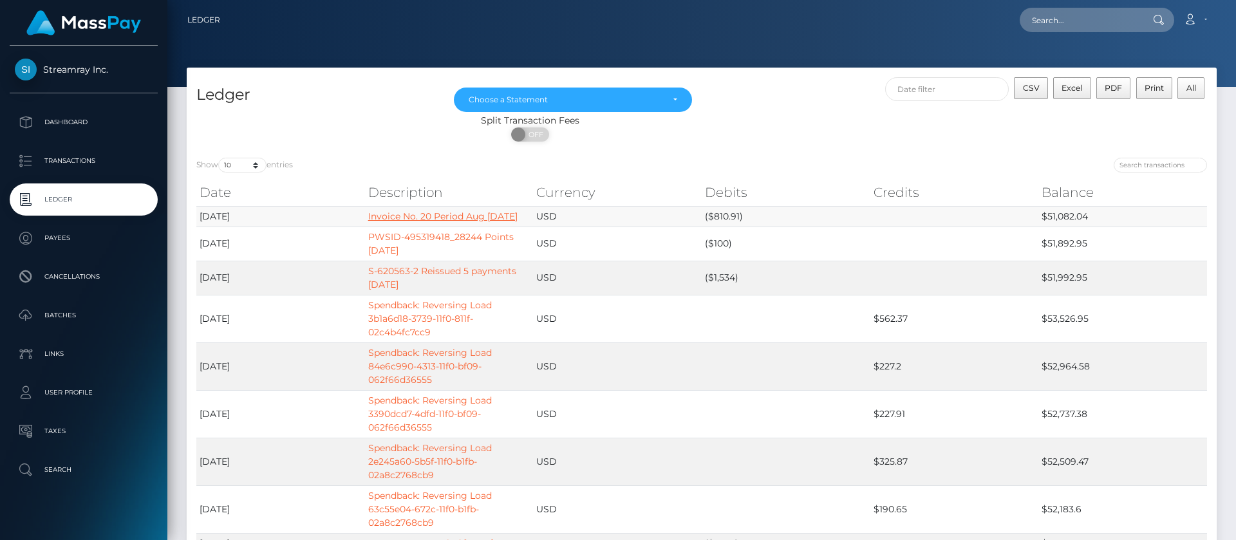
click at [407, 219] on link "Invoice No. 20 Period Aug [DATE]" at bounding box center [442, 216] width 149 height 12
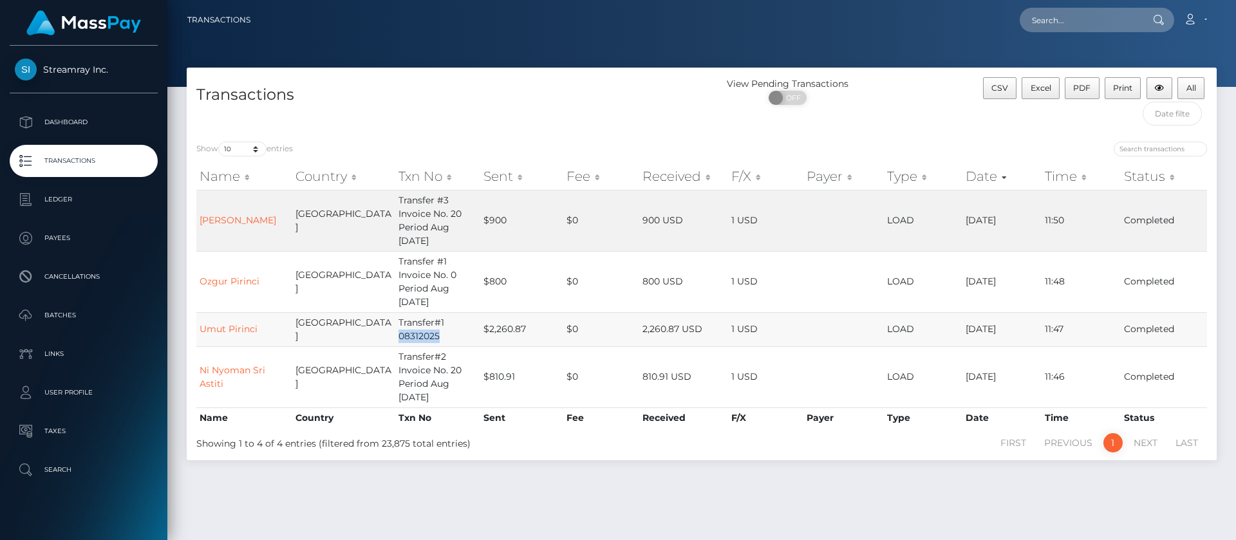
drag, startPoint x: 413, startPoint y: 339, endPoint x: 373, endPoint y: 339, distance: 39.3
click at [395, 339] on td "Transfer#1 08312025" at bounding box center [437, 329] width 85 height 34
copy td "08312025"
click at [1155, 152] on input "search" at bounding box center [1159, 149] width 93 height 15
paste input "08312025"
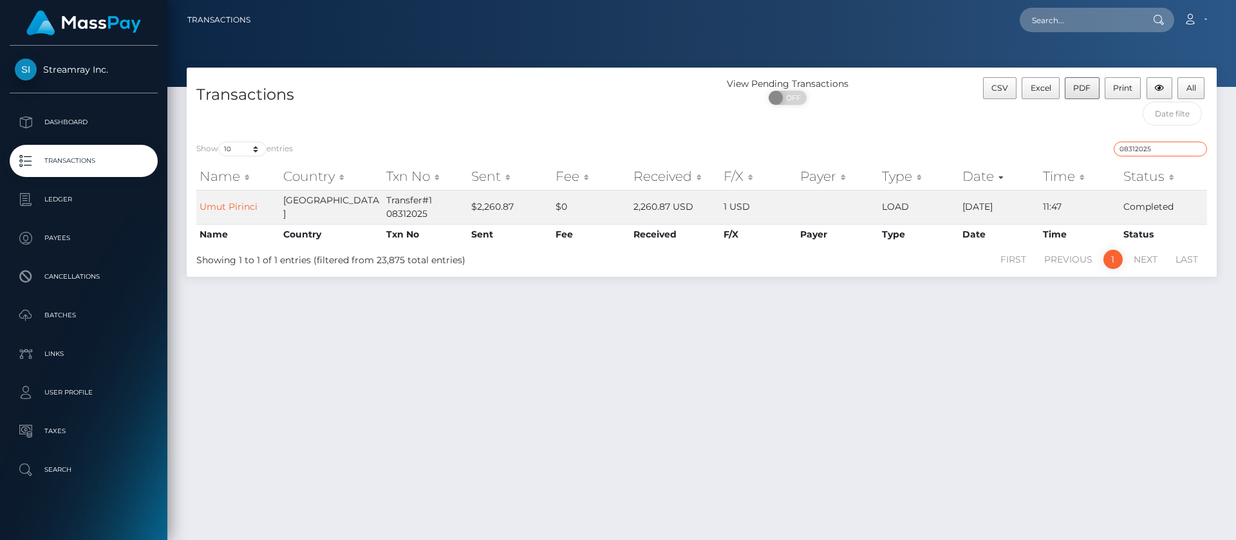
type input "08312025"
click at [1081, 84] on span "PDF" at bounding box center [1081, 88] width 17 height 10
drag, startPoint x: 1195, startPoint y: 147, endPoint x: 1182, endPoint y: 155, distance: 15.0
click at [1196, 149] on input "08312025" at bounding box center [1159, 149] width 93 height 15
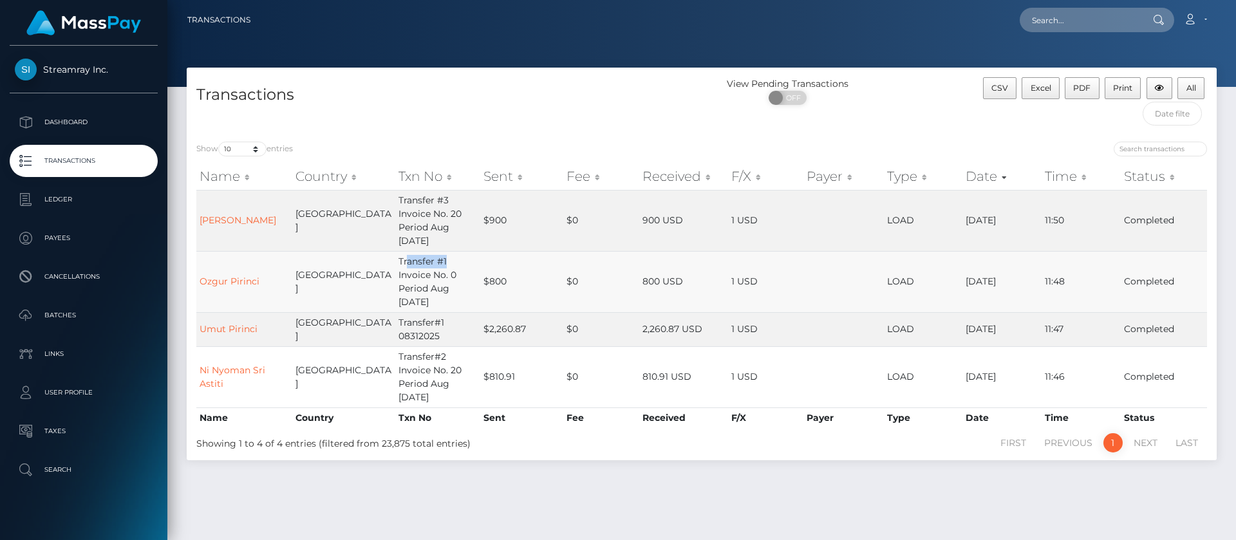
drag, startPoint x: 422, startPoint y: 260, endPoint x: 379, endPoint y: 260, distance: 42.5
click at [395, 260] on td "Transfer #1 Invoice No. 0 Period Aug 01-31-2025" at bounding box center [437, 281] width 85 height 61
drag, startPoint x: 427, startPoint y: 201, endPoint x: 376, endPoint y: 204, distance: 51.6
click at [395, 204] on td "Transfer #3 Invoice No. 20 Period Aug 01-31-2025" at bounding box center [437, 220] width 85 height 61
click at [486, 248] on td "$900" at bounding box center [521, 220] width 83 height 61
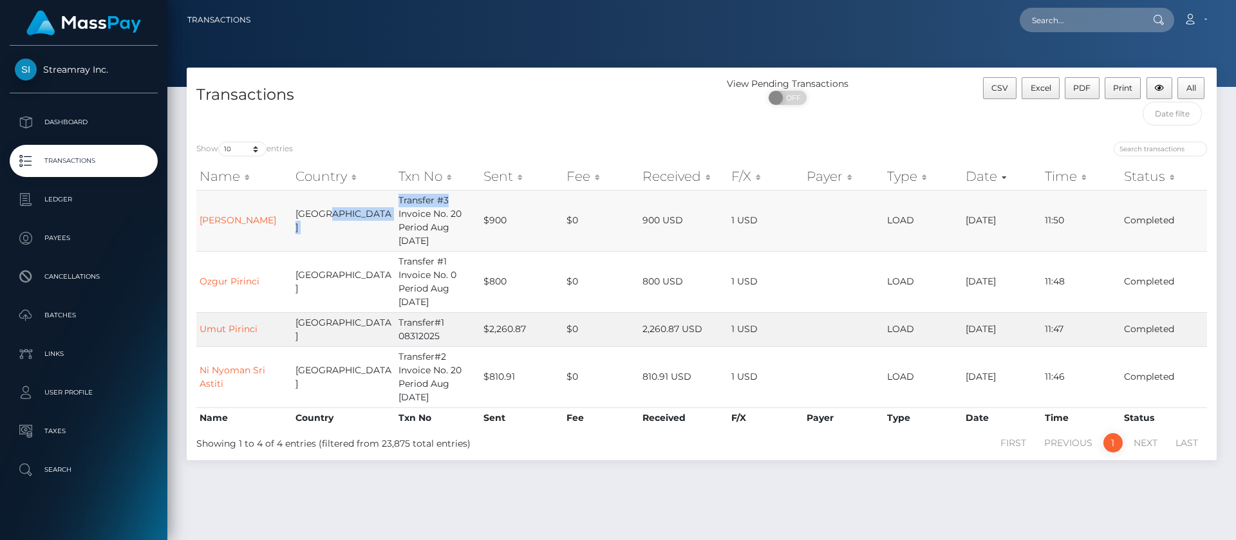
drag, startPoint x: 426, startPoint y: 201, endPoint x: 368, endPoint y: 197, distance: 58.7
click at [368, 197] on tr "Mustafa Alvar Turkey Transfer #3 Invoice No. 20 Period Aug 01-31-2025 $900 $0 9…" at bounding box center [701, 220] width 1010 height 61
copy tr "Transfer #3"
click at [1139, 147] on input "search" at bounding box center [1159, 149] width 93 height 15
paste input "Transfer #3"
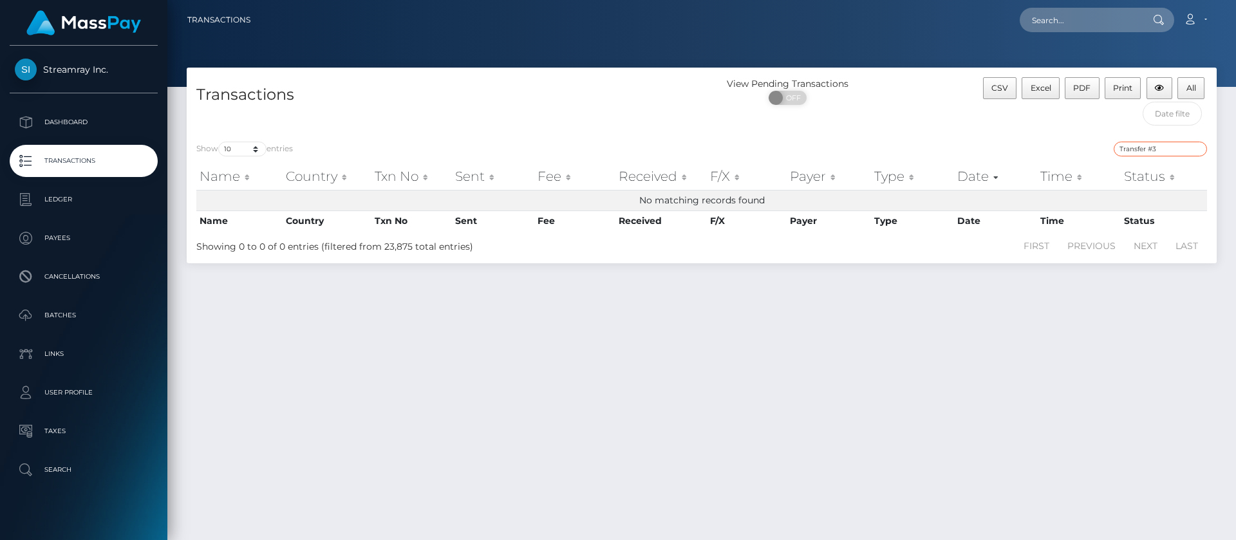
click at [1129, 149] on input "Transfer #3" at bounding box center [1159, 149] width 93 height 15
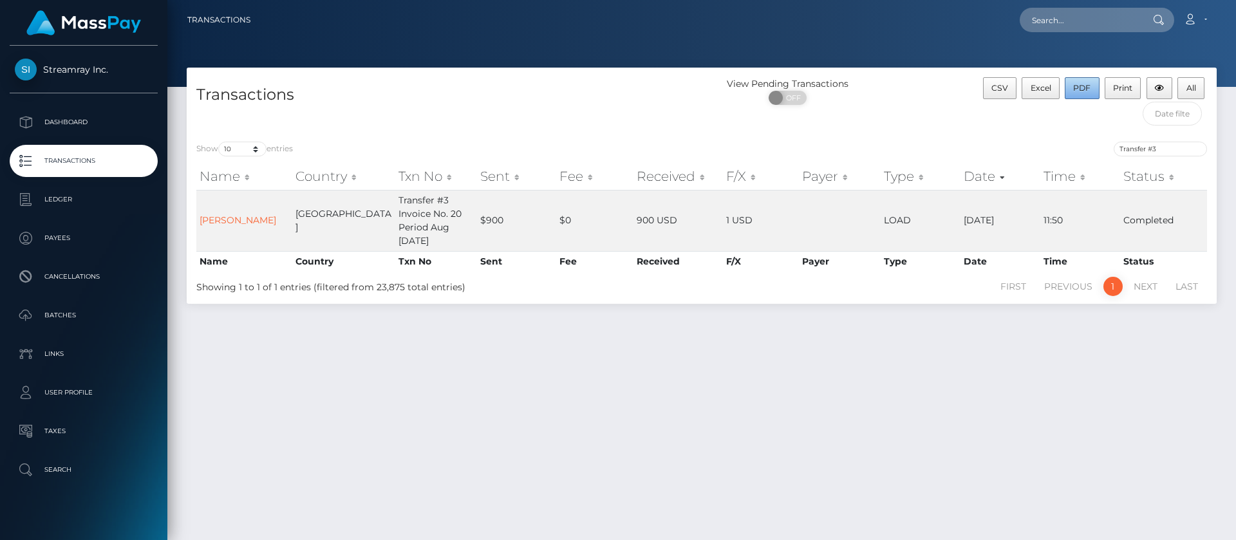
click at [1080, 89] on span "PDF" at bounding box center [1081, 88] width 17 height 10
click at [1165, 153] on input "Transfer #3" at bounding box center [1159, 149] width 93 height 15
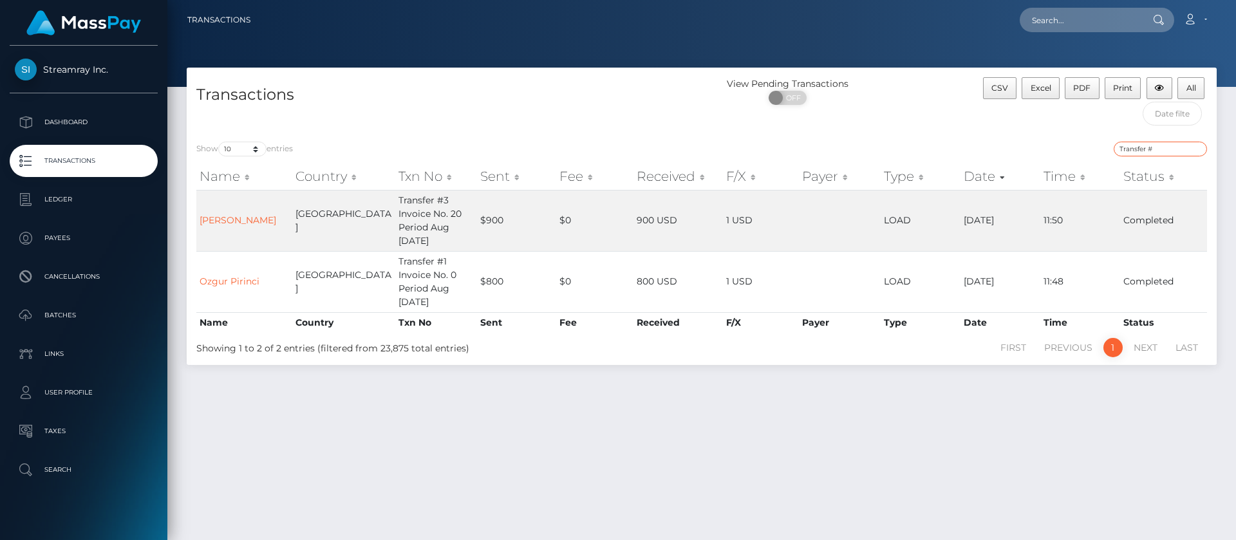
type input "Transfer #2"
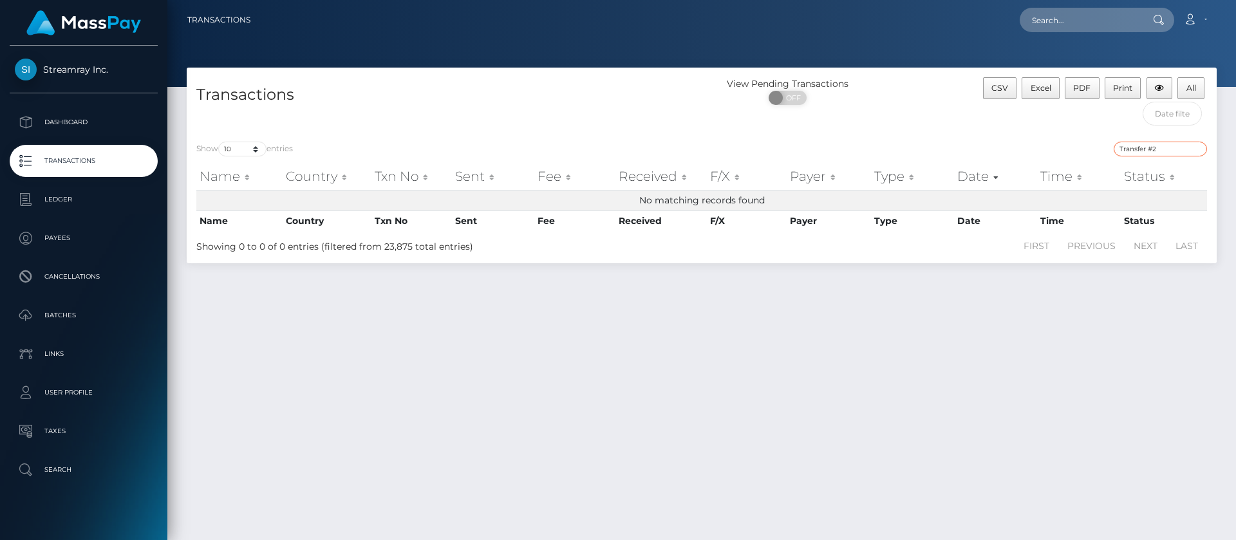
click at [1115, 145] on input "Transfer #2" at bounding box center [1159, 149] width 93 height 15
click at [1195, 151] on input "Transfer #2" at bounding box center [1159, 149] width 93 height 15
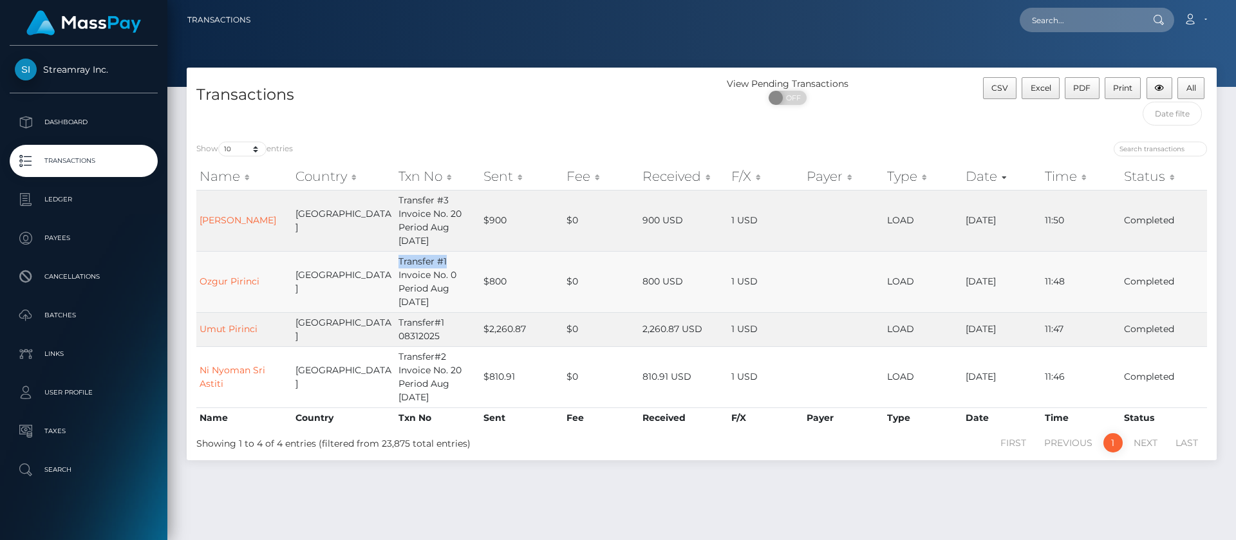
drag, startPoint x: 422, startPoint y: 261, endPoint x: 373, endPoint y: 263, distance: 49.0
click at [395, 263] on td "Transfer #1 Invoice No. 0 Period Aug 01-31-2025" at bounding box center [437, 281] width 85 height 61
copy td "Transfer #1"
click at [1128, 149] on input "search" at bounding box center [1159, 149] width 93 height 15
paste input "Transfer #1"
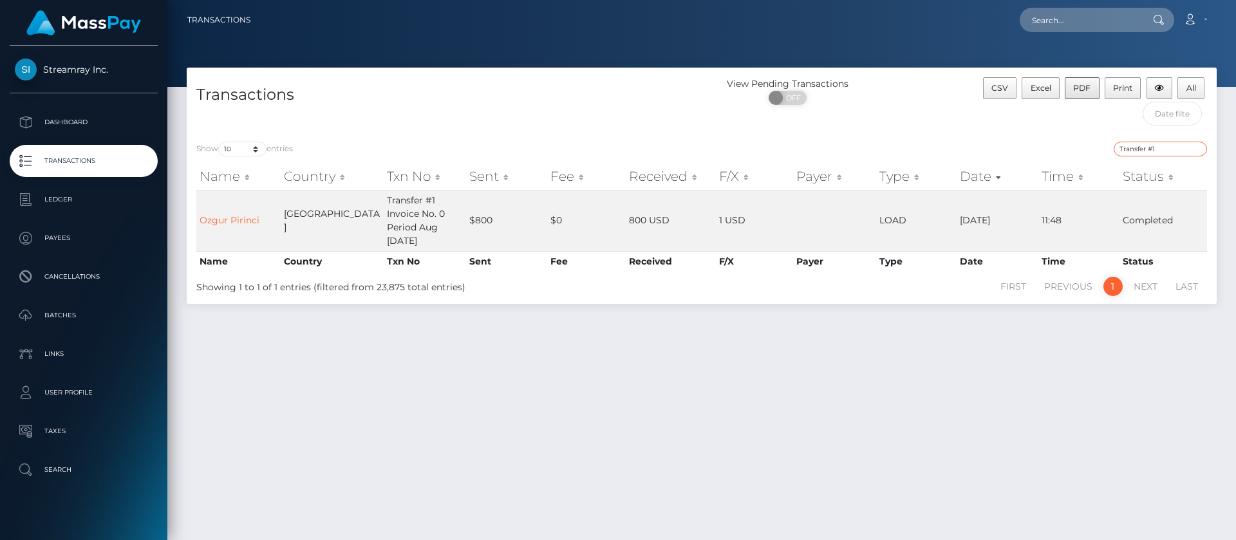
type input "Transfer #1"
click at [1090, 87] on span "PDF" at bounding box center [1081, 88] width 17 height 10
drag, startPoint x: 1151, startPoint y: 149, endPoint x: 1061, endPoint y: 150, distance: 90.1
click at [1061, 150] on div "Transfer #1" at bounding box center [959, 151] width 496 height 18
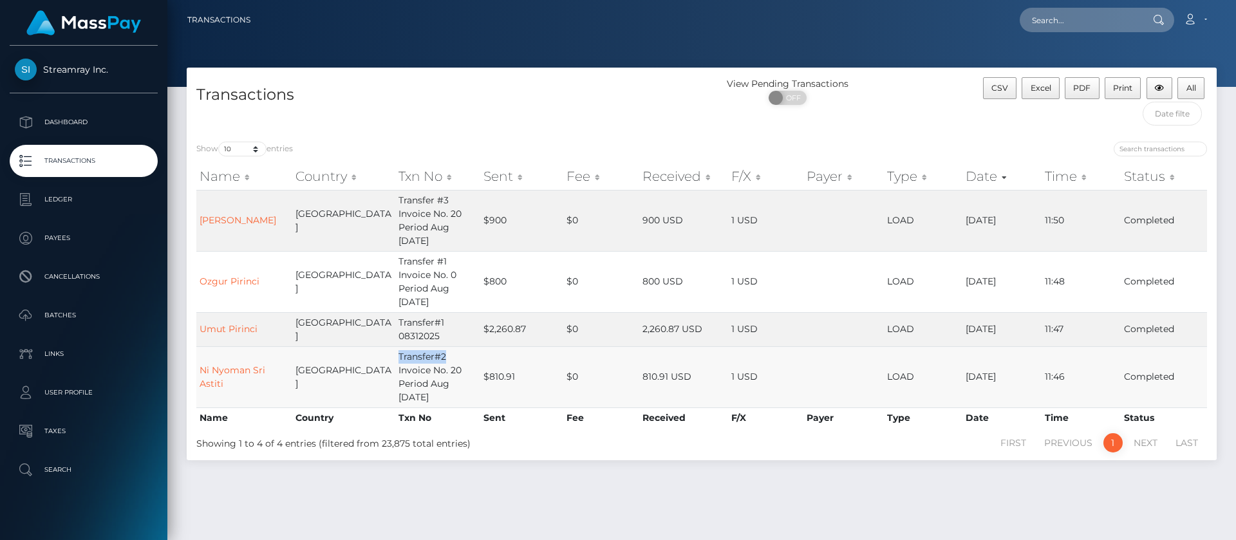
drag, startPoint x: 423, startPoint y: 358, endPoint x: 373, endPoint y: 362, distance: 50.3
click at [395, 362] on td "Transfer#2 Invoice No. 20 Period Aug 01-31-2025" at bounding box center [437, 376] width 85 height 61
copy td "Transfer#2"
click at [1129, 150] on input "search" at bounding box center [1159, 149] width 93 height 15
paste input "Transfer#2"
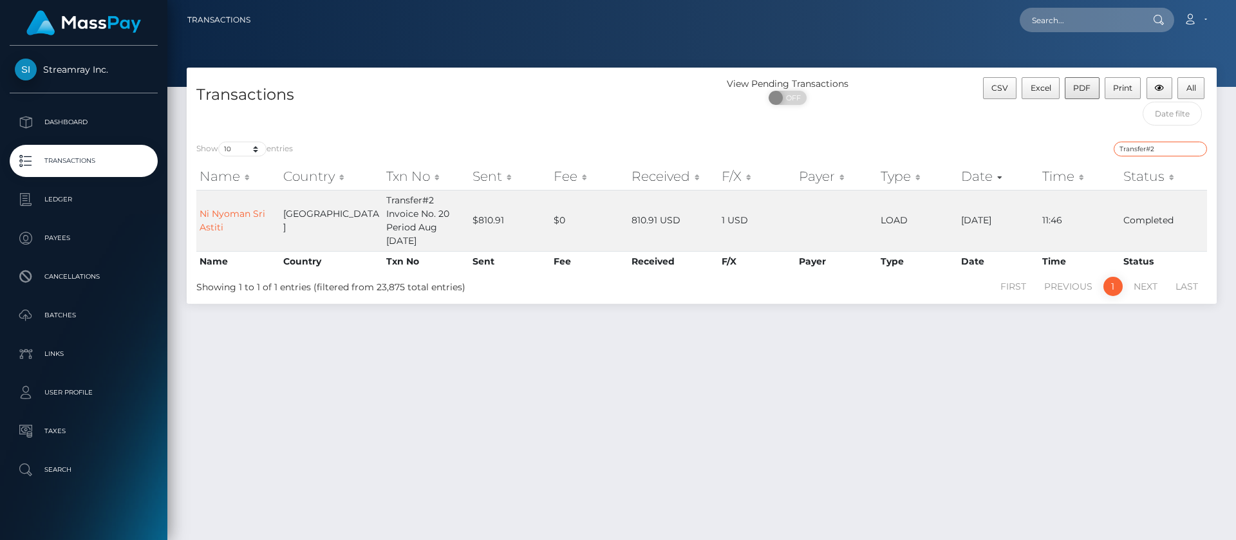
type input "Transfer#2"
click at [1083, 89] on span "PDF" at bounding box center [1081, 88] width 17 height 10
click at [1196, 150] on input "Transfer#2" at bounding box center [1159, 149] width 93 height 15
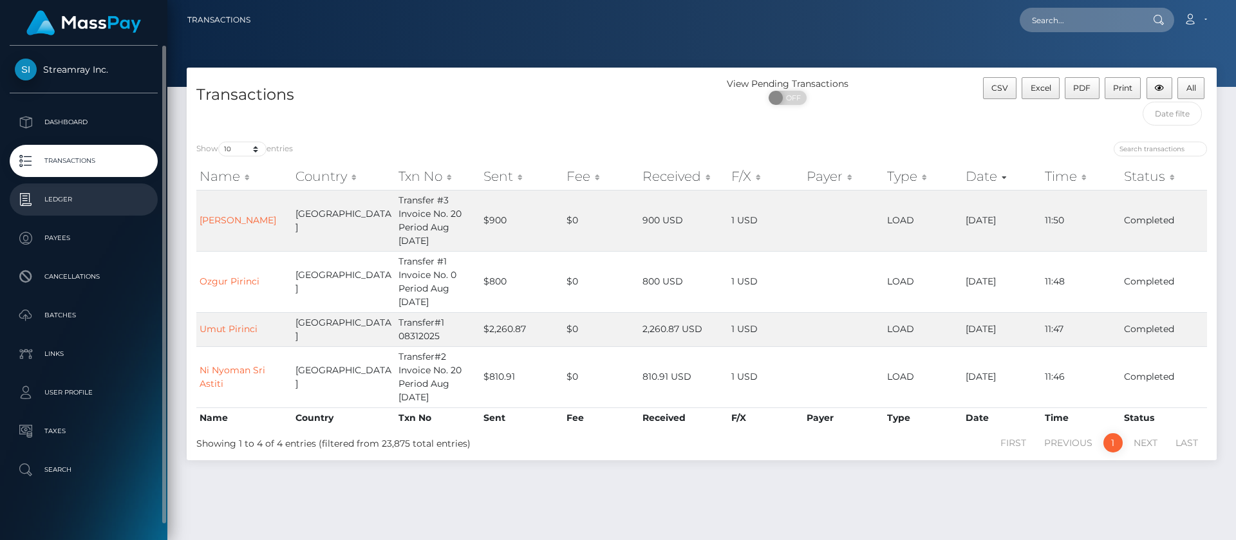
click at [66, 198] on p "Ledger" at bounding box center [84, 199] width 138 height 19
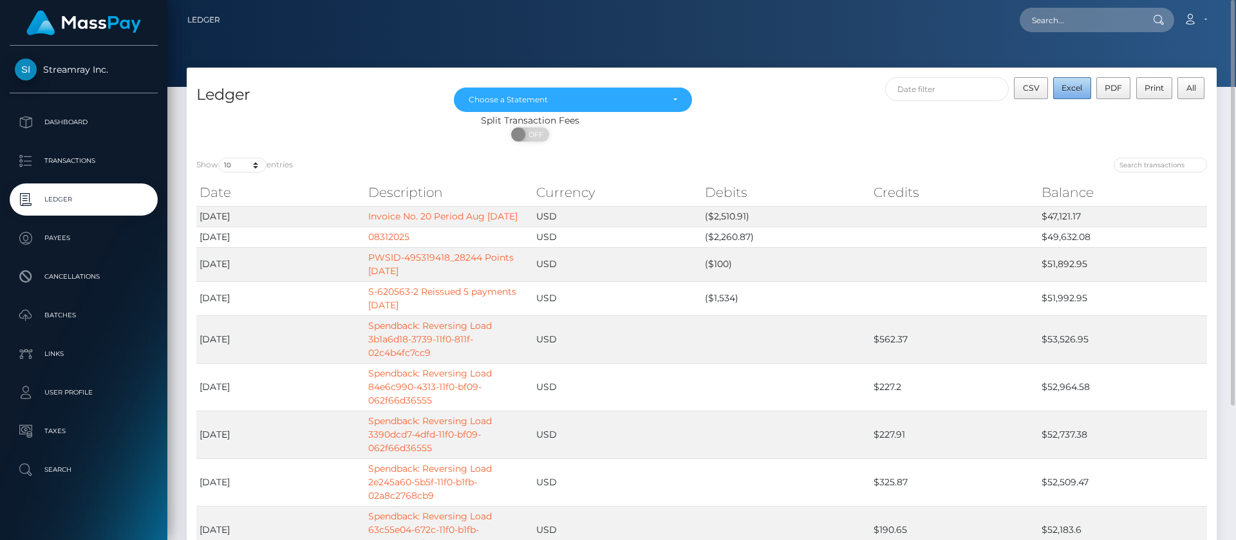
click at [1081, 88] on span "Excel" at bounding box center [1071, 88] width 21 height 10
click at [380, 222] on link "Invoice No. 20 Period Aug [DATE]" at bounding box center [442, 216] width 149 height 12
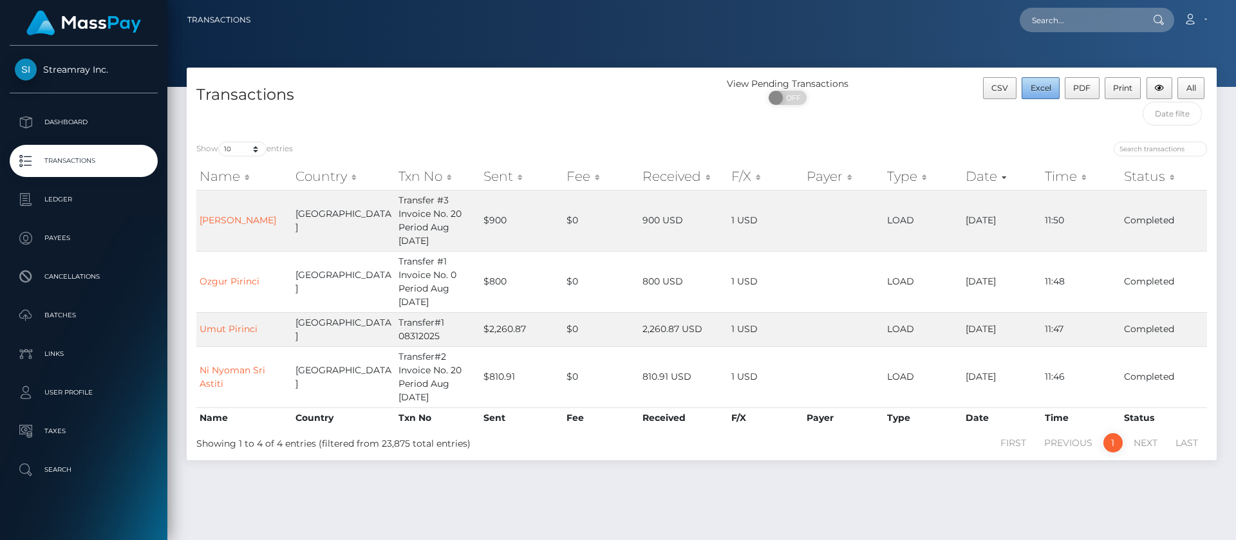
click at [1047, 91] on span "Excel" at bounding box center [1040, 88] width 21 height 10
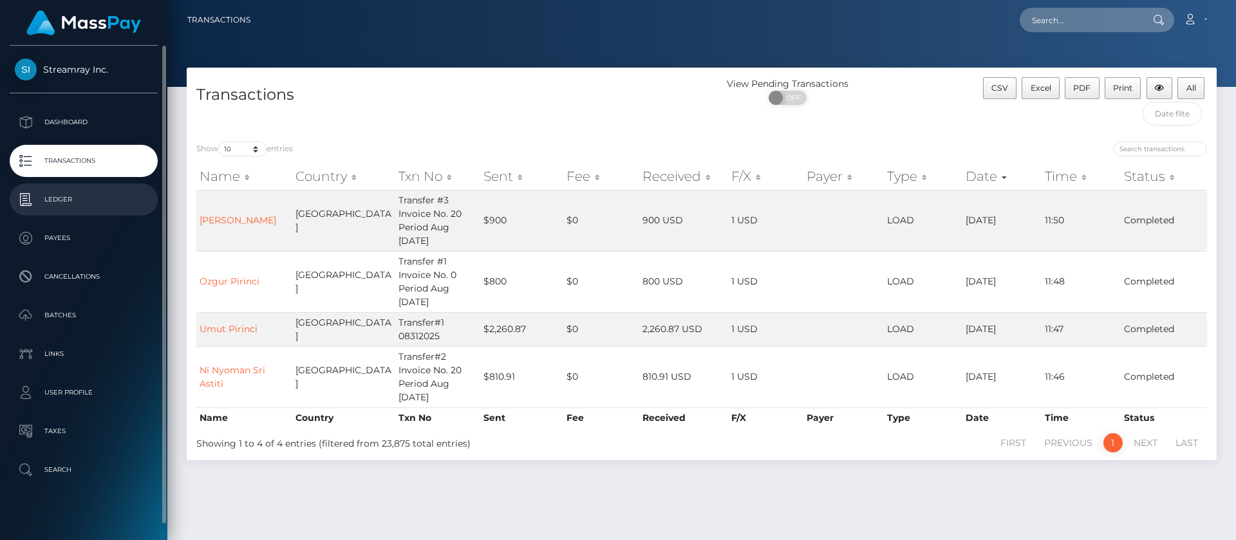
click at [55, 196] on p "Ledger" at bounding box center [84, 199] width 138 height 19
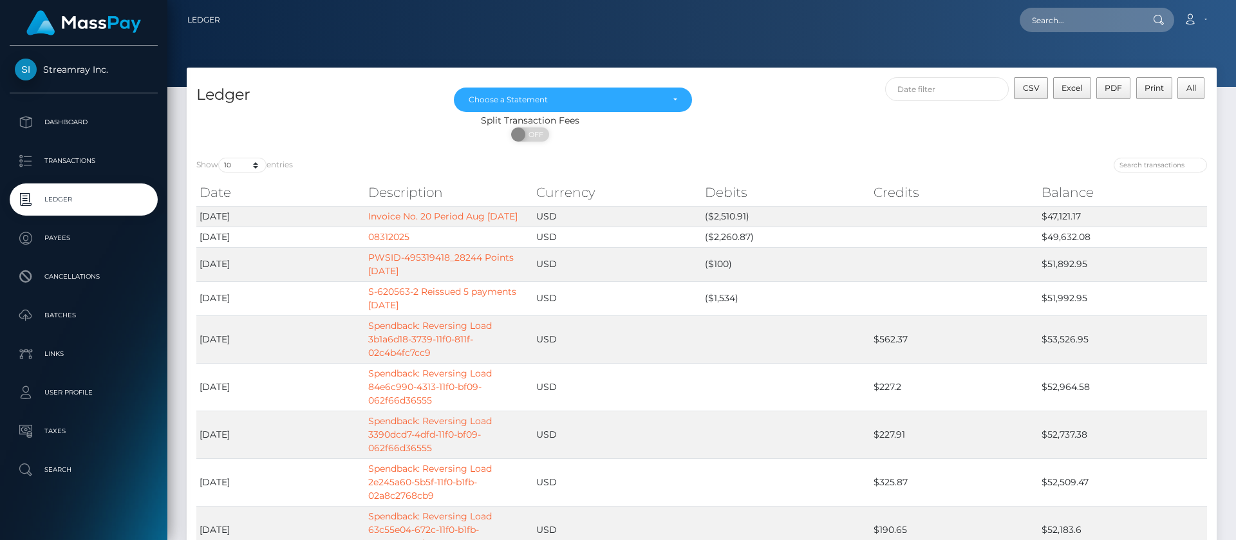
click at [487, 31] on div "Loading... Loading... Account Edit Profile Logout" at bounding box center [722, 19] width 985 height 27
